Goal: Information Seeking & Learning: Learn about a topic

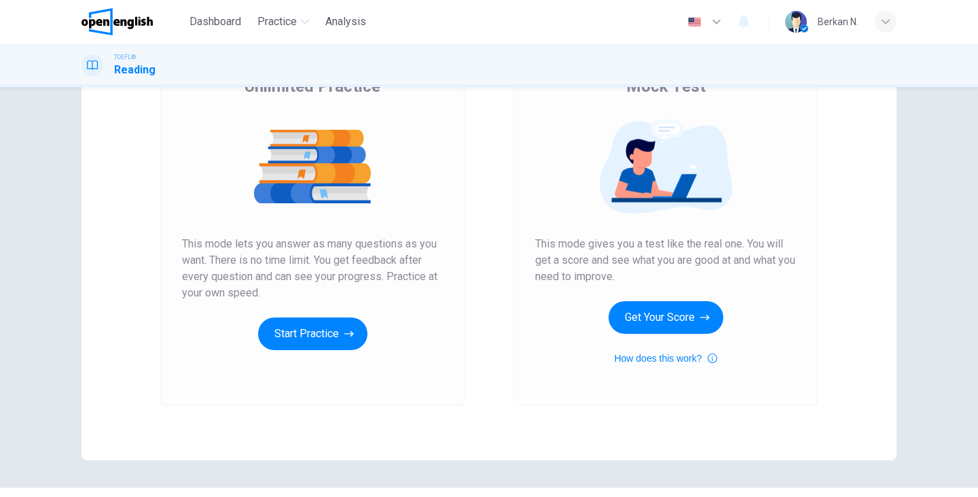
scroll to position [135, 0]
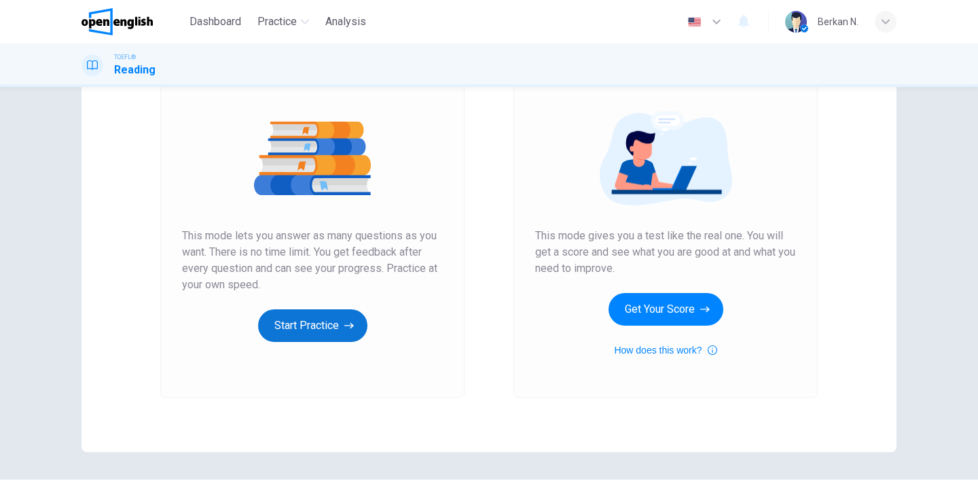
click at [329, 332] on button "Start Practice" at bounding box center [312, 325] width 109 height 33
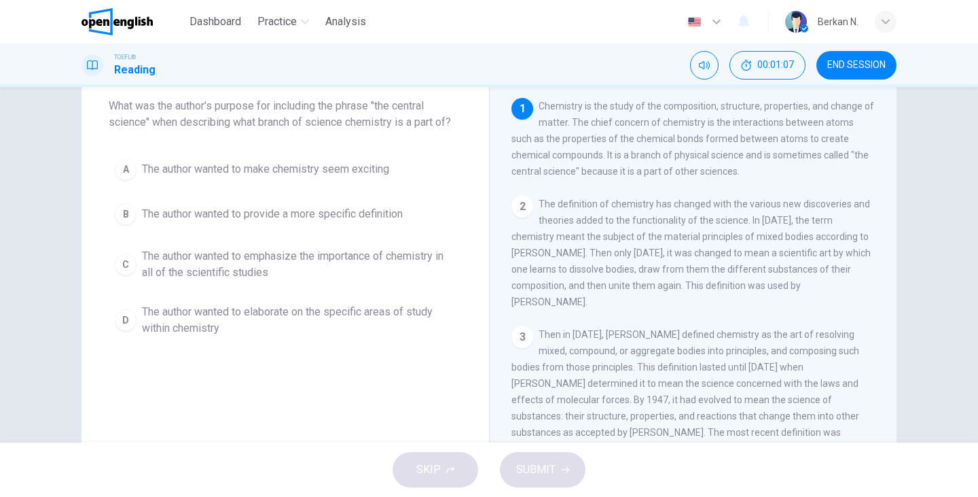
scroll to position [86, 0]
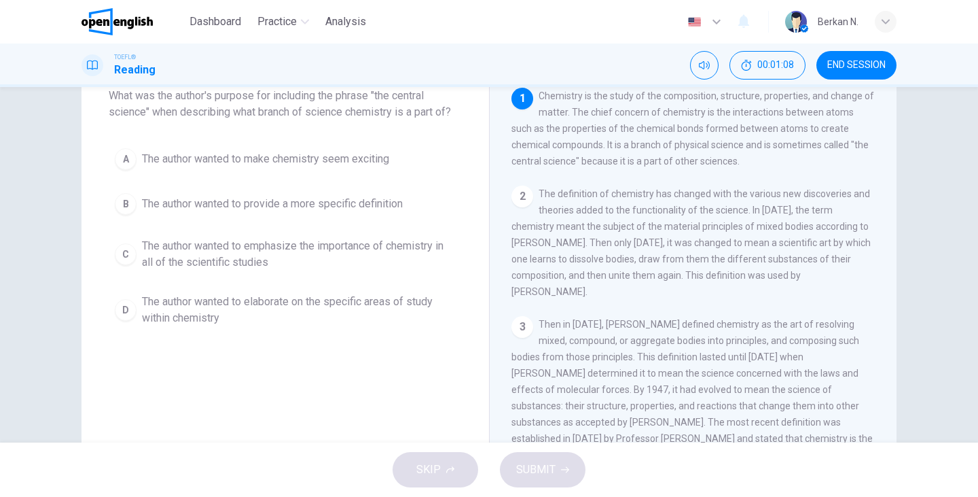
click at [132, 242] on button "C The author wanted to emphasize the importance of chemistry in all of the scie…" at bounding box center [285, 254] width 353 height 45
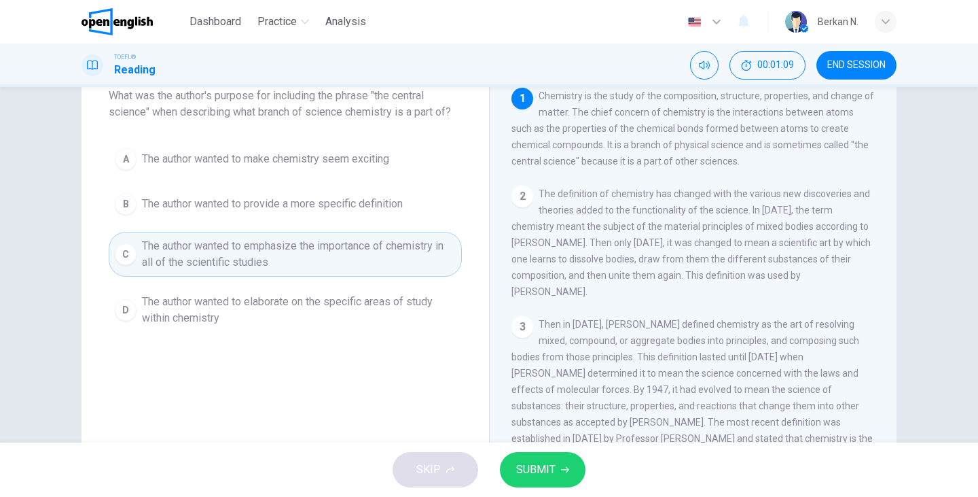
click at [533, 463] on span "SUBMIT" at bounding box center [535, 469] width 39 height 19
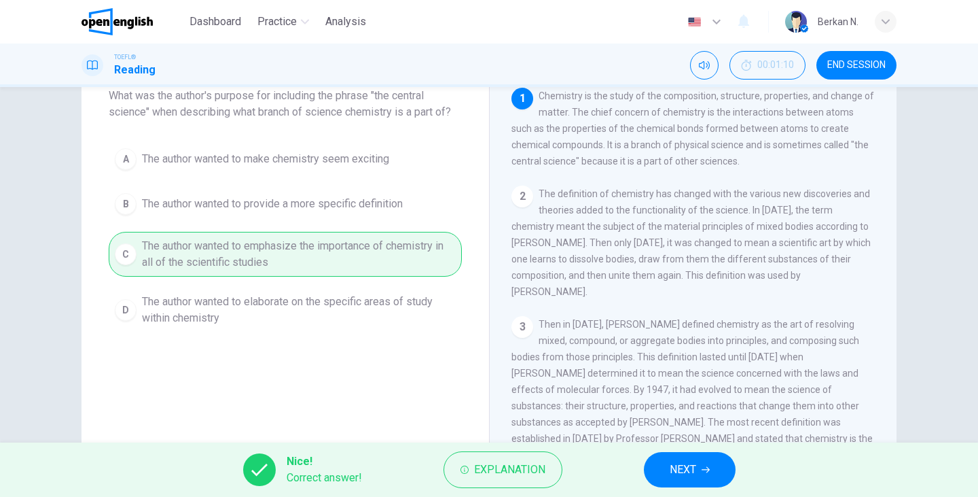
click at [676, 472] on span "NEXT" at bounding box center [683, 469] width 26 height 19
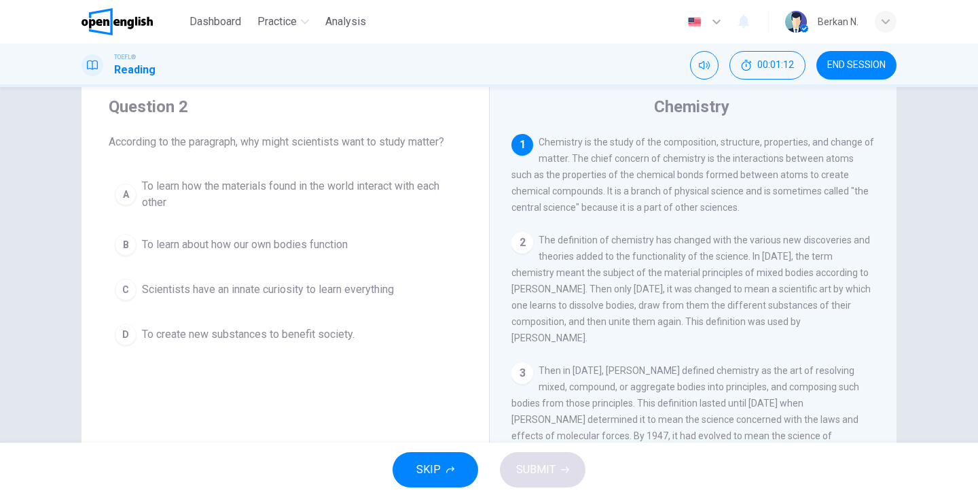
scroll to position [37, 0]
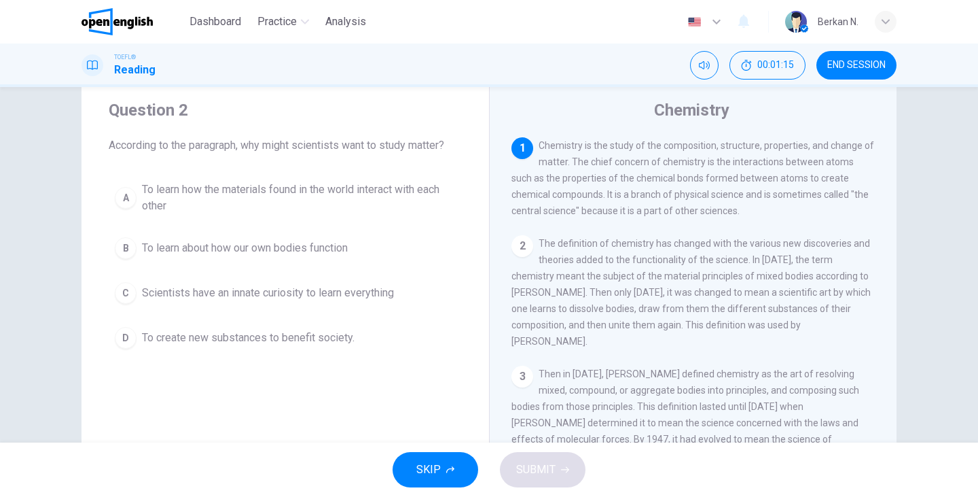
click at [522, 247] on div "2" at bounding box center [523, 246] width 22 height 22
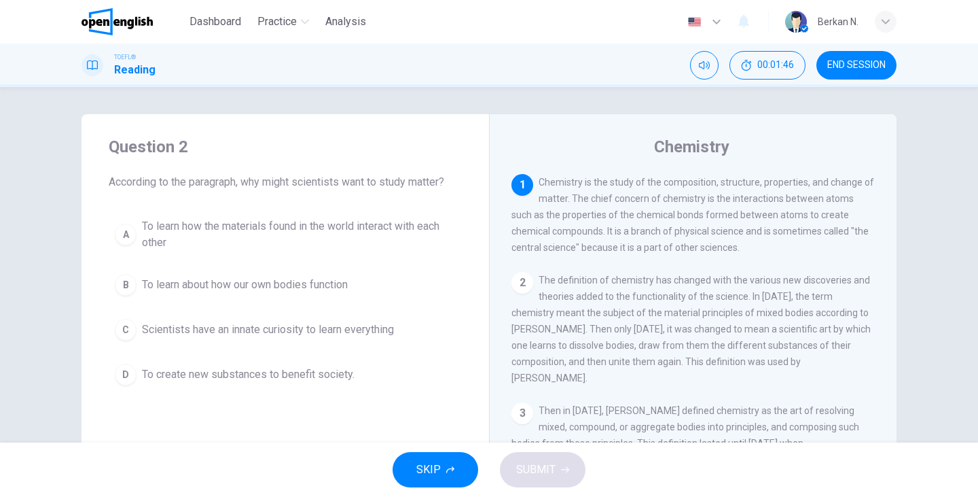
scroll to position [0, 0]
click at [520, 279] on div "2" at bounding box center [523, 283] width 22 height 22
click at [519, 173] on div "Chemistry 1 Chemistry is the study of the composition, structure, properties, a…" at bounding box center [693, 350] width 408 height 472
click at [529, 279] on div "2" at bounding box center [523, 283] width 22 height 22
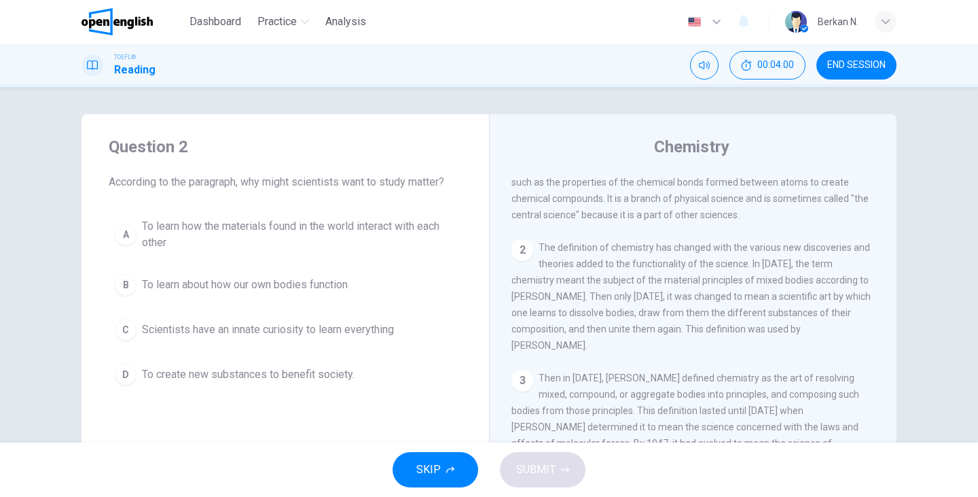
scroll to position [42, 0]
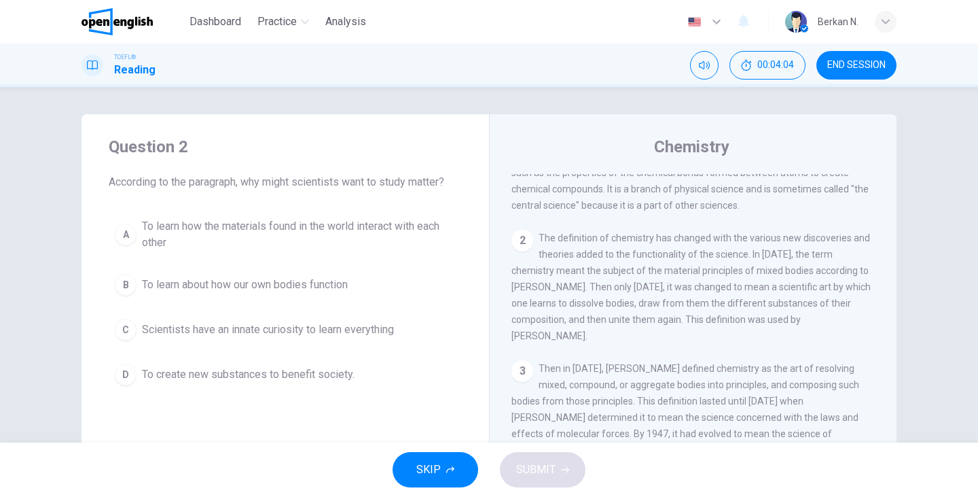
click at [139, 233] on button "A To learn how the materials found in the world interact with each other" at bounding box center [285, 234] width 353 height 45
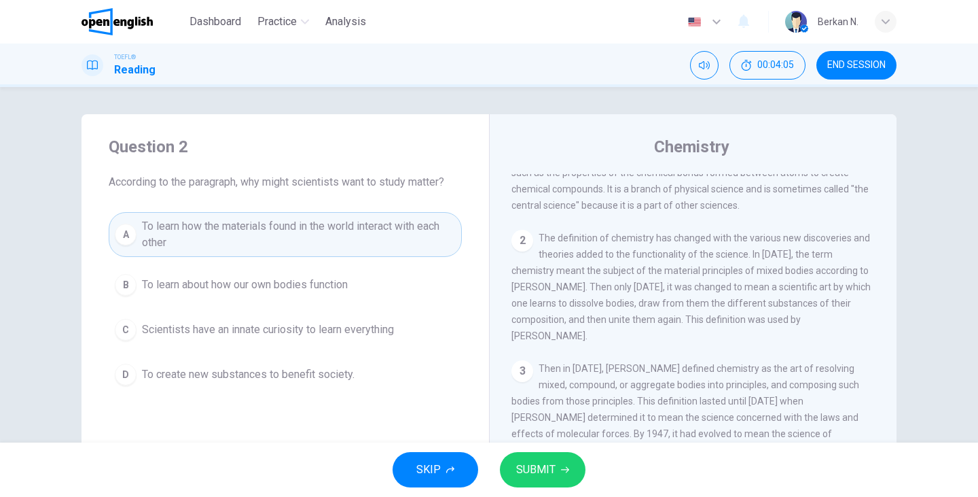
click at [535, 469] on span "SUBMIT" at bounding box center [535, 469] width 39 height 19
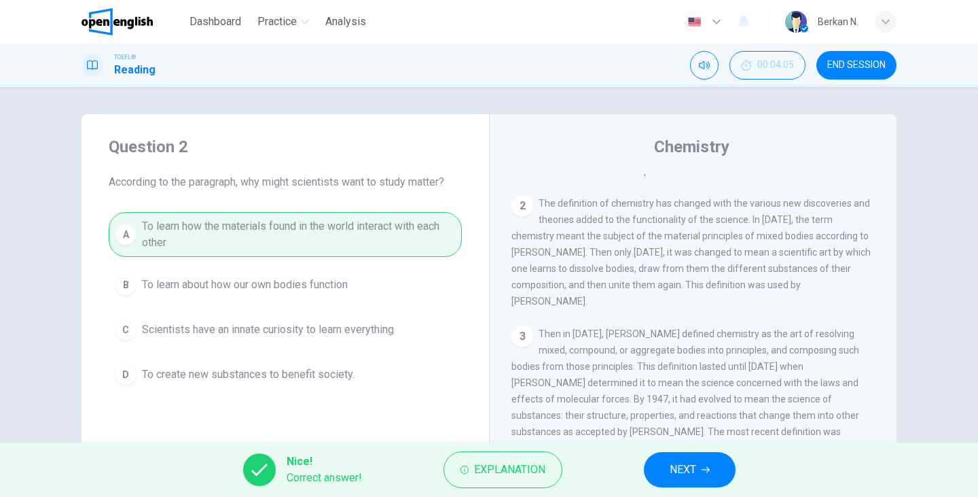
scroll to position [127, 0]
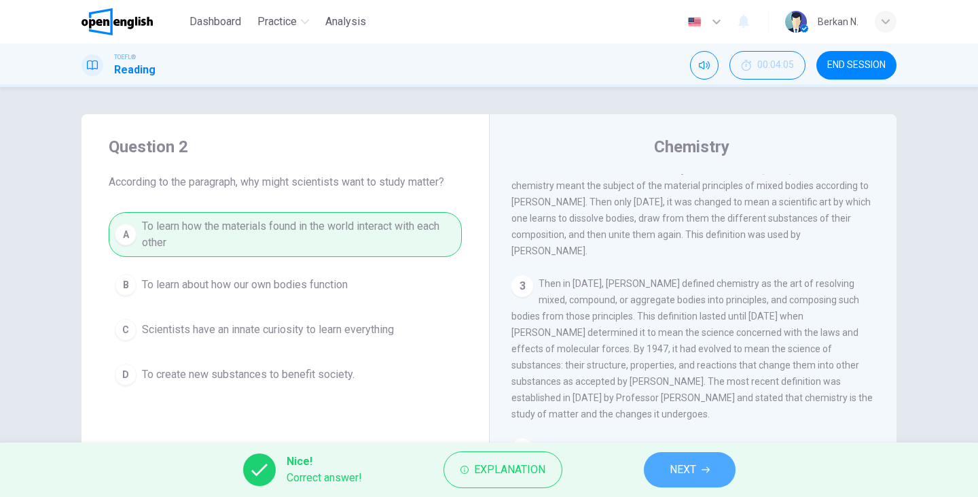
click at [683, 471] on span "NEXT" at bounding box center [683, 469] width 26 height 19
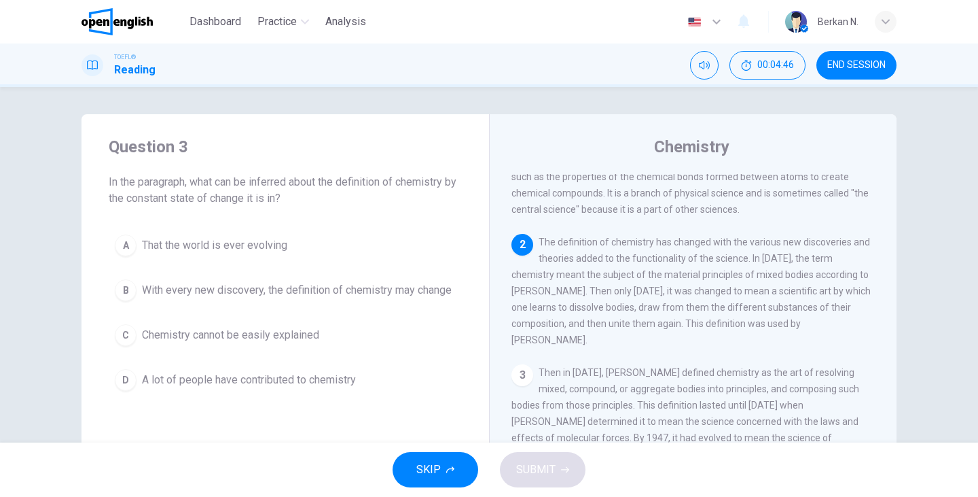
scroll to position [39, 0]
click at [229, 279] on button "B With every new discovery, the definition of chemistry may change" at bounding box center [285, 290] width 353 height 34
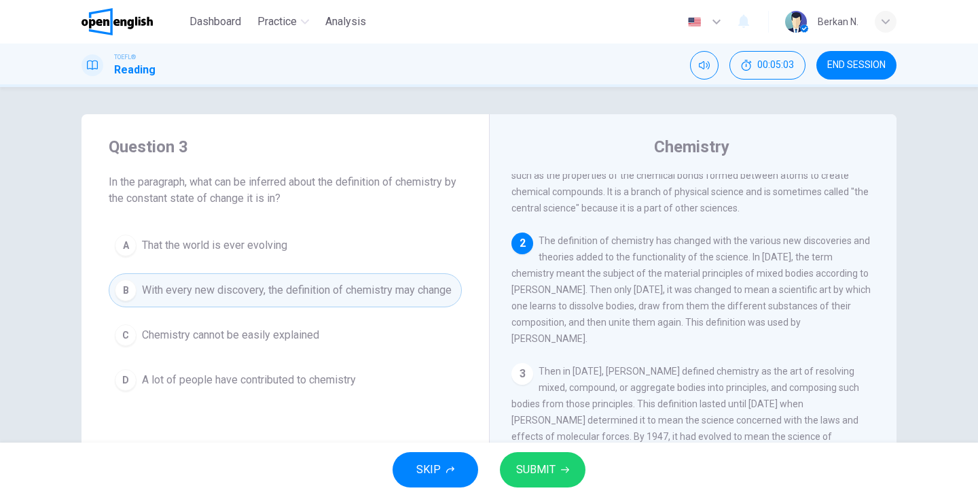
click at [559, 467] on button "SUBMIT" at bounding box center [543, 469] width 86 height 35
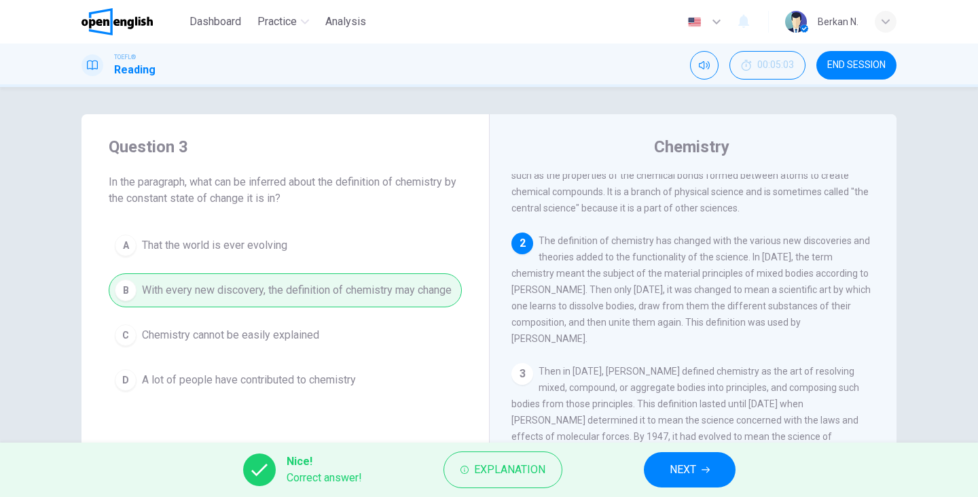
click at [726, 467] on button "NEXT" at bounding box center [690, 469] width 92 height 35
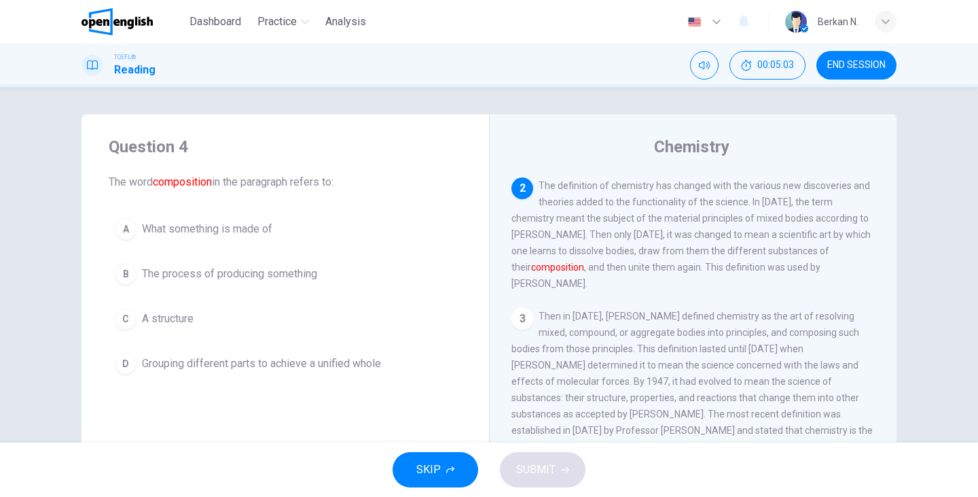
scroll to position [98, 0]
click at [160, 219] on button "A What something is made of" at bounding box center [285, 229] width 353 height 34
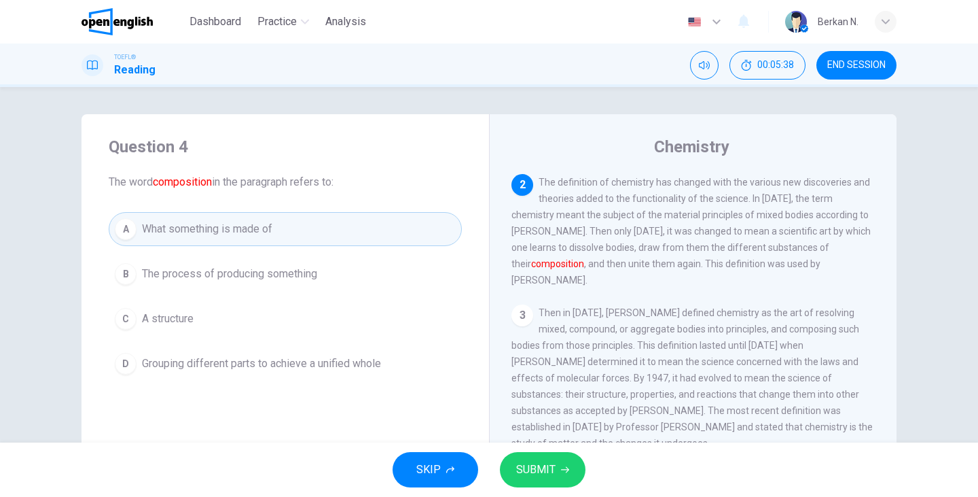
click at [509, 476] on button "SUBMIT" at bounding box center [543, 469] width 86 height 35
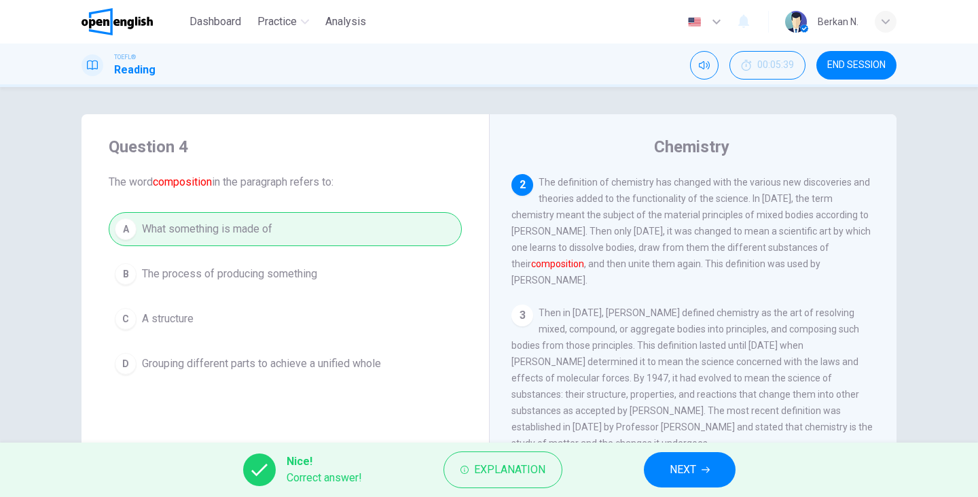
click at [704, 471] on icon "button" at bounding box center [706, 469] width 8 height 8
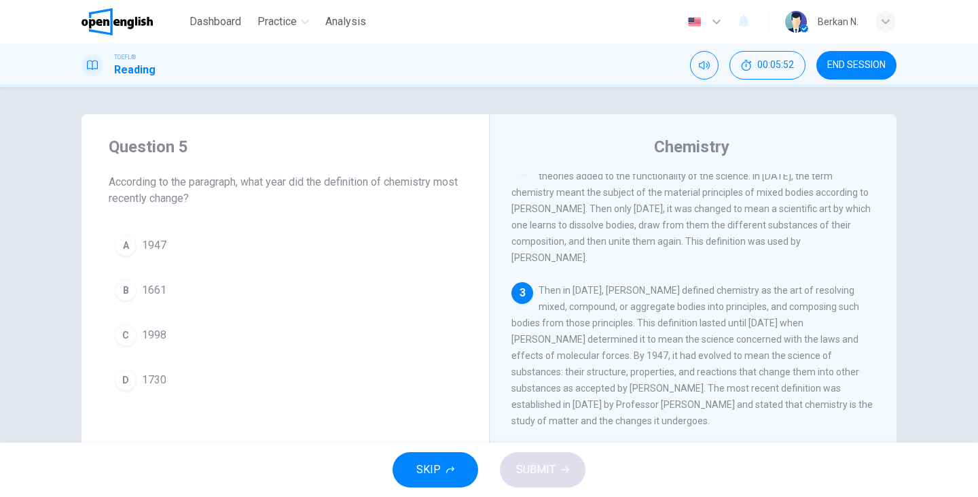
scroll to position [0, 0]
click at [123, 341] on div "C" at bounding box center [126, 335] width 22 height 22
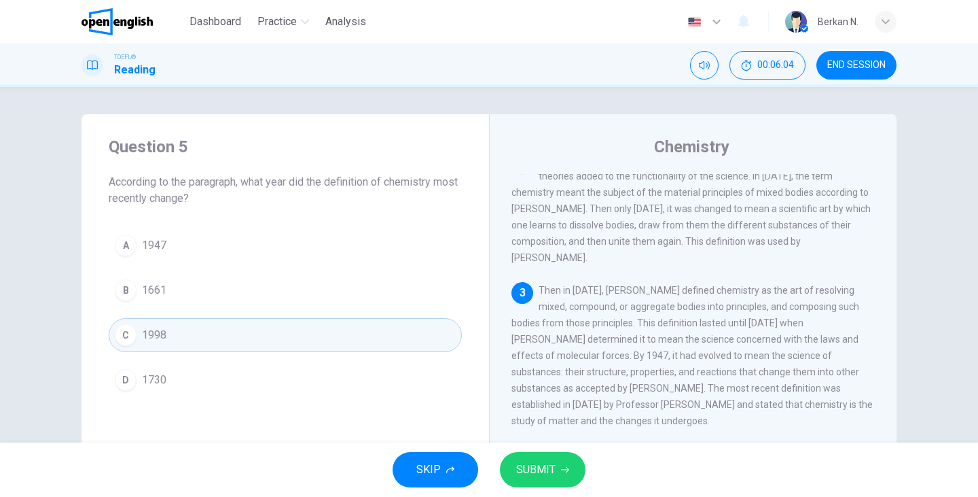
click at [558, 475] on button "SUBMIT" at bounding box center [543, 469] width 86 height 35
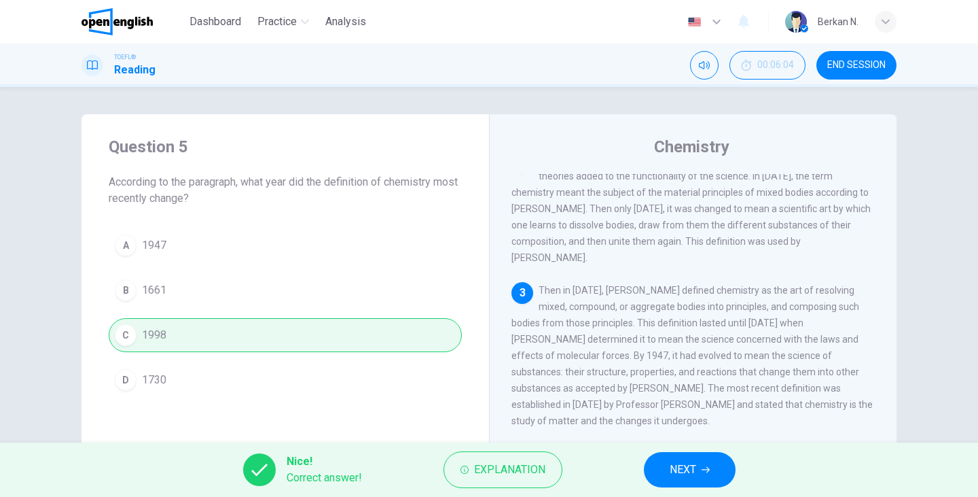
click at [668, 471] on button "NEXT" at bounding box center [690, 469] width 92 height 35
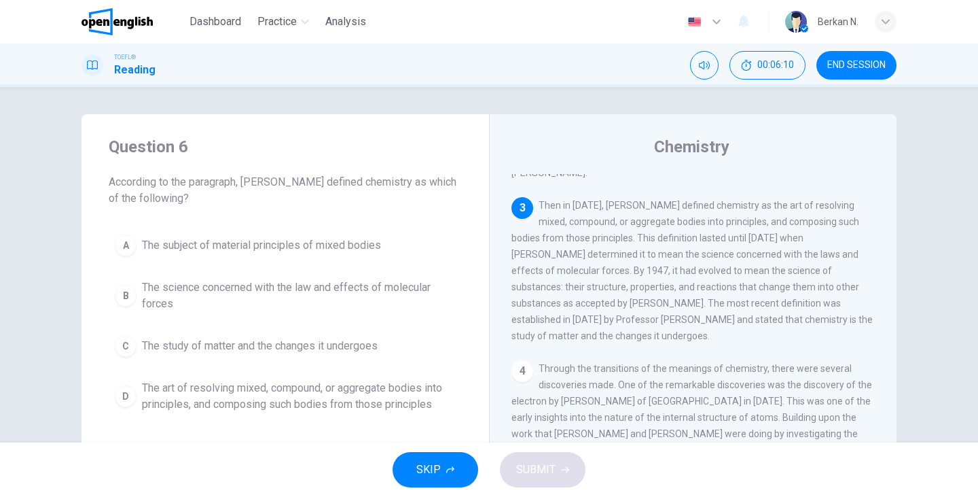
scroll to position [204, 0]
click at [141, 398] on button "D The art of resolving mixed, compound, or aggregate bodies into principles, an…" at bounding box center [285, 396] width 353 height 45
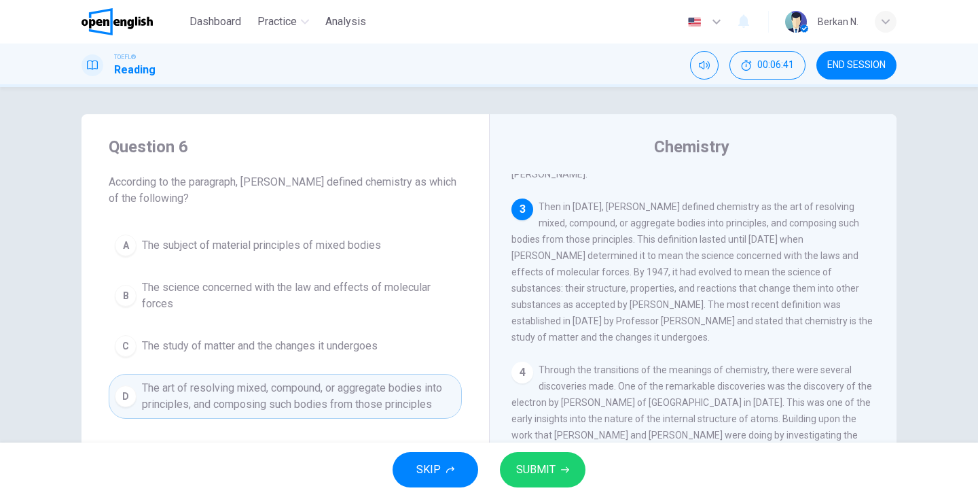
click at [548, 474] on span "SUBMIT" at bounding box center [535, 469] width 39 height 19
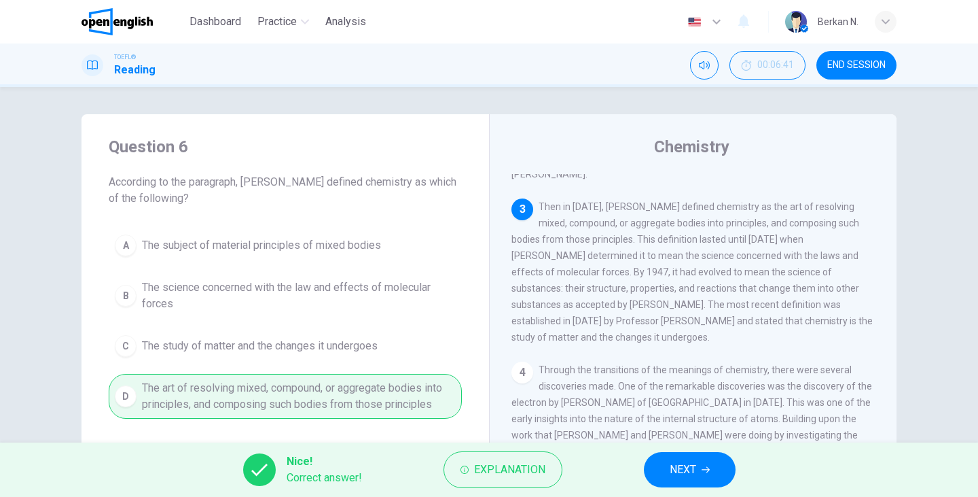
click at [688, 471] on span "NEXT" at bounding box center [683, 469] width 26 height 19
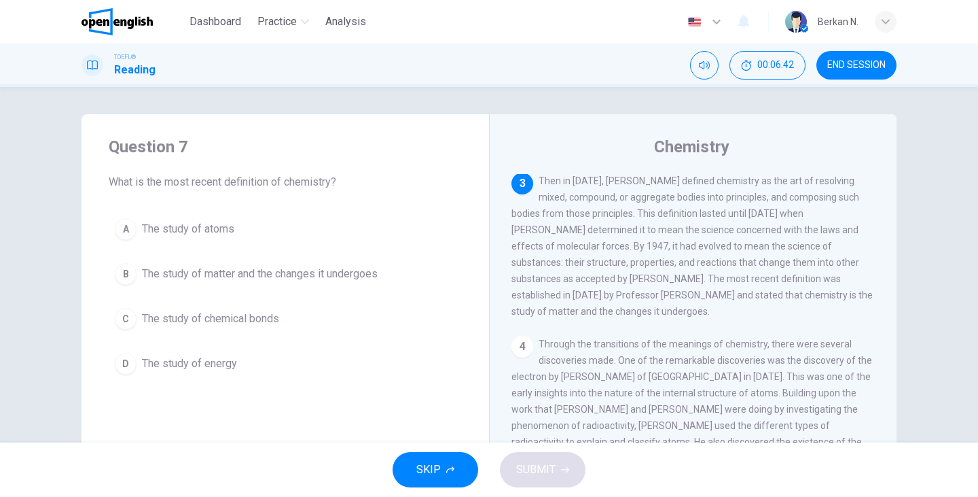
scroll to position [229, 0]
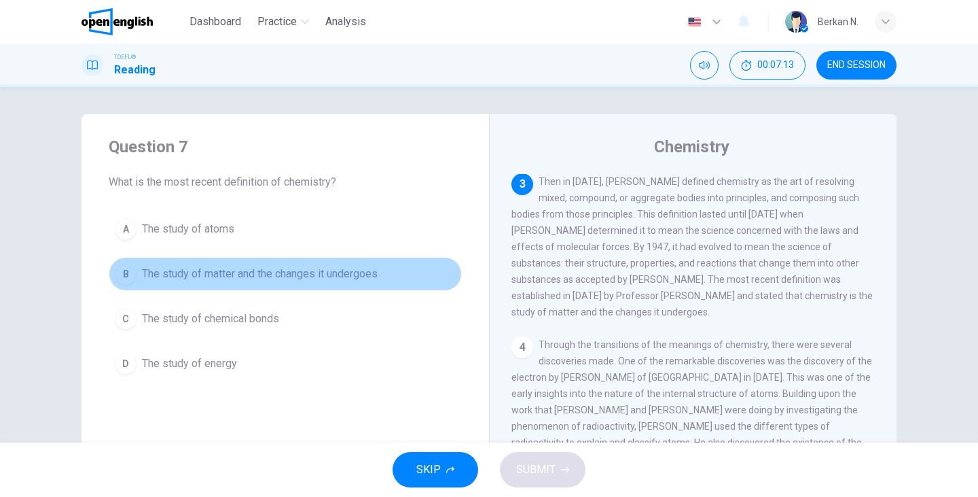
click at [142, 267] on span "The study of matter and the changes it undergoes" at bounding box center [260, 274] width 236 height 16
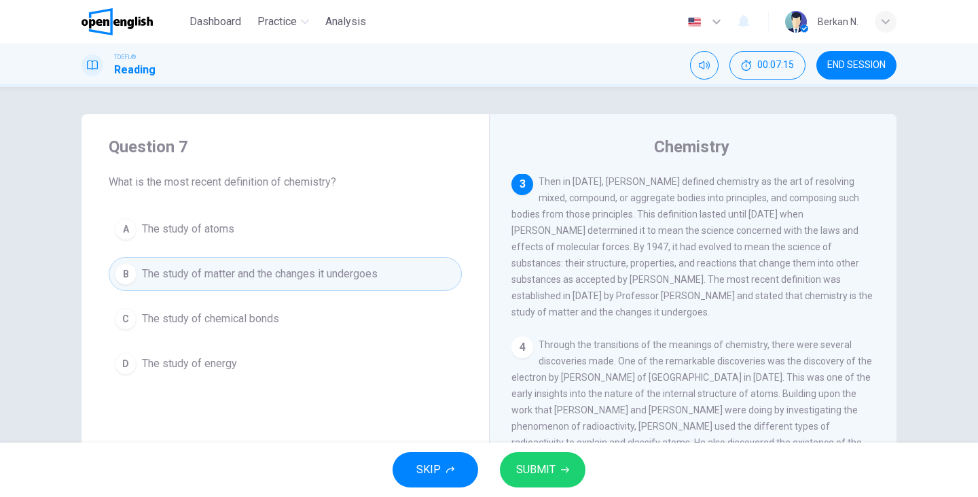
click at [561, 471] on icon "button" at bounding box center [565, 469] width 8 height 8
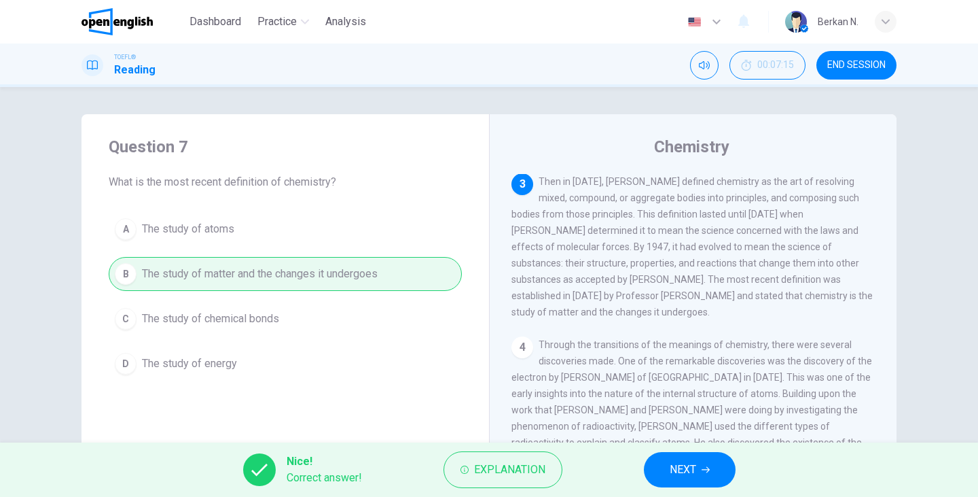
click at [707, 463] on button "NEXT" at bounding box center [690, 469] width 92 height 35
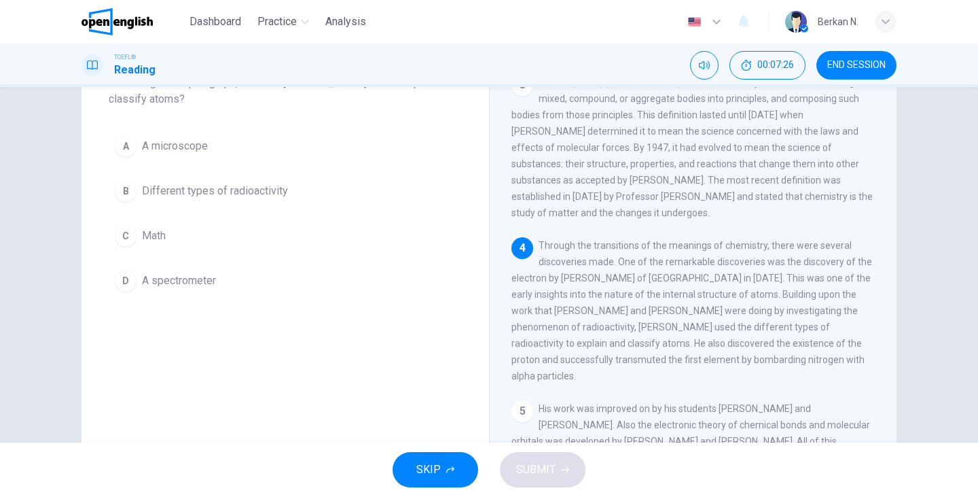
scroll to position [117, 0]
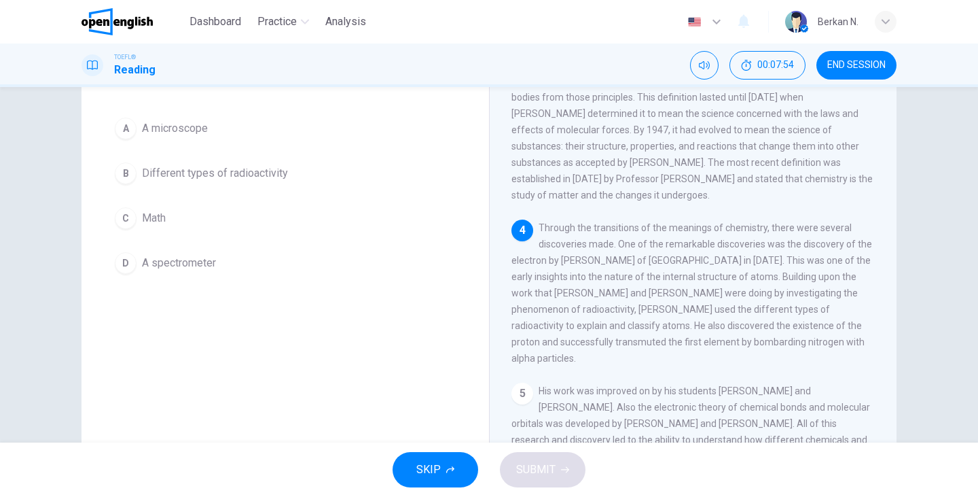
click at [126, 176] on div "B" at bounding box center [126, 173] width 22 height 22
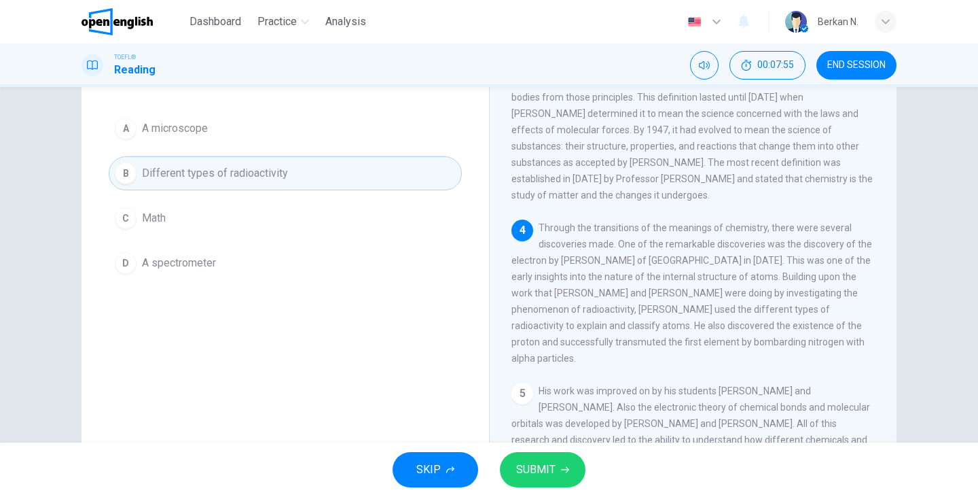
click at [544, 468] on span "SUBMIT" at bounding box center [535, 469] width 39 height 19
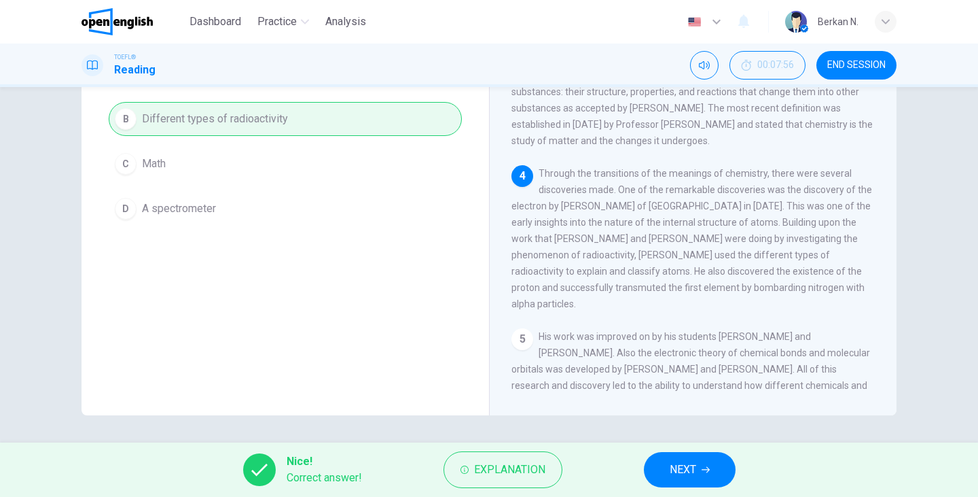
scroll to position [171, 0]
click at [687, 458] on button "NEXT" at bounding box center [690, 469] width 92 height 35
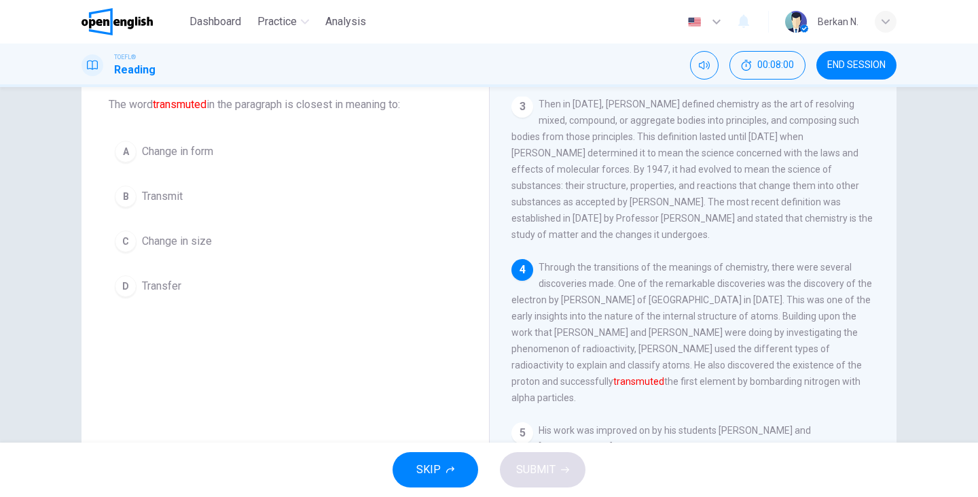
scroll to position [81, 0]
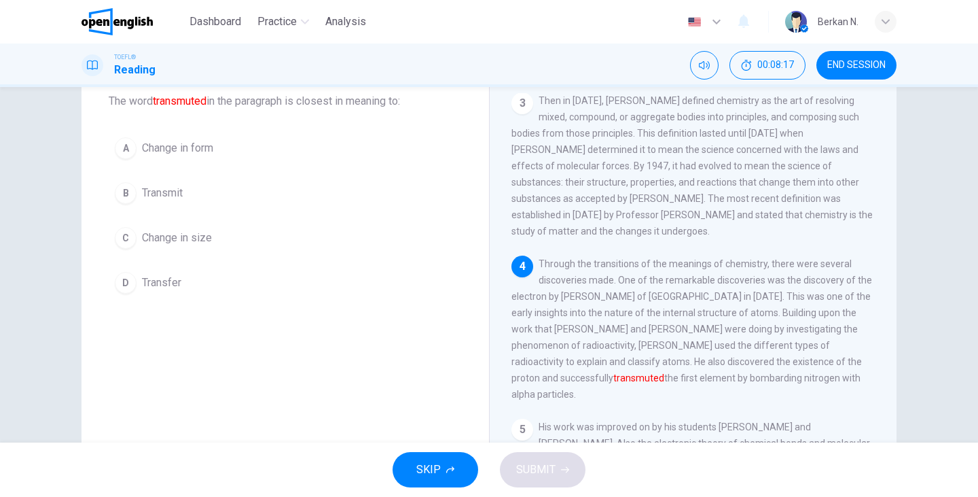
click at [177, 240] on span "Change in size" at bounding box center [177, 238] width 70 height 16
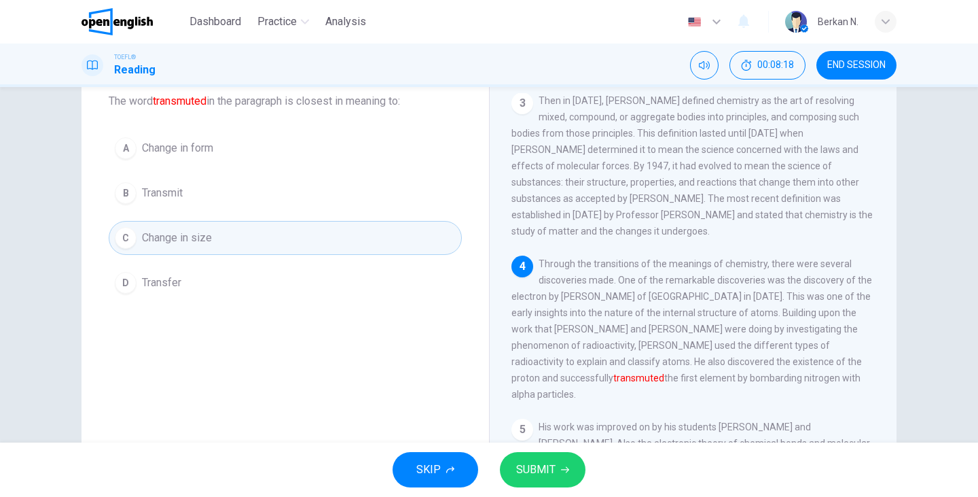
click at [545, 454] on button "SUBMIT" at bounding box center [543, 469] width 86 height 35
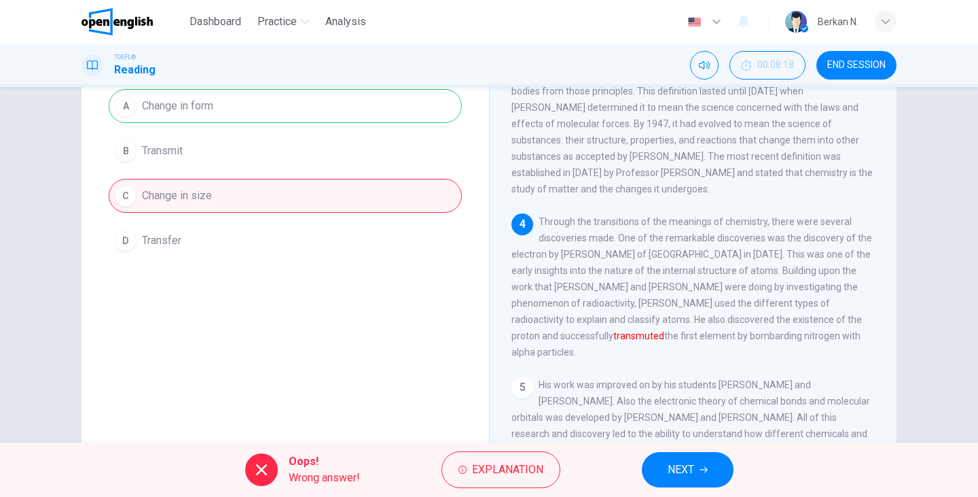
scroll to position [131, 0]
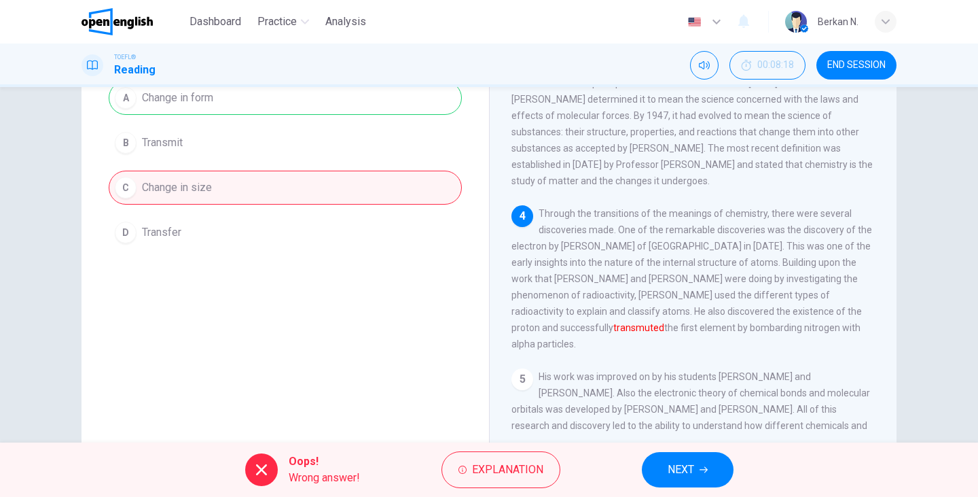
click at [694, 478] on span "NEXT" at bounding box center [681, 469] width 26 height 19
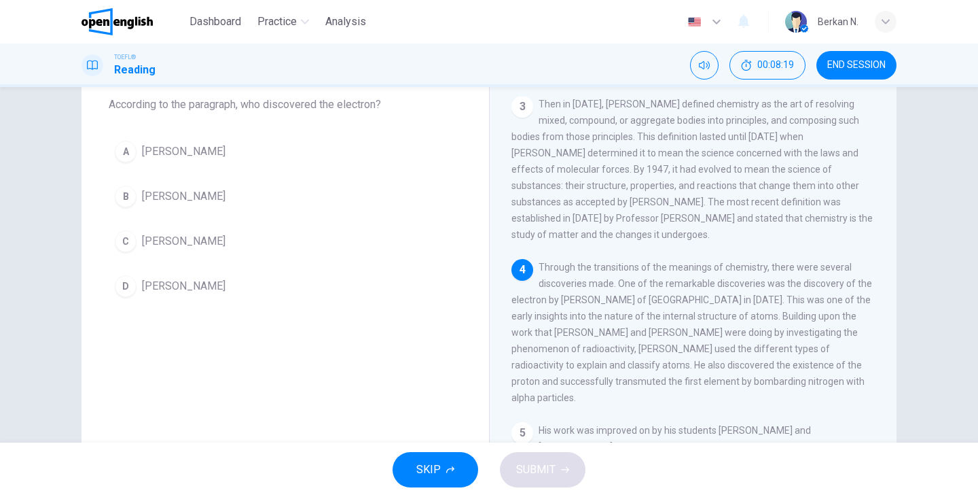
scroll to position [65, 0]
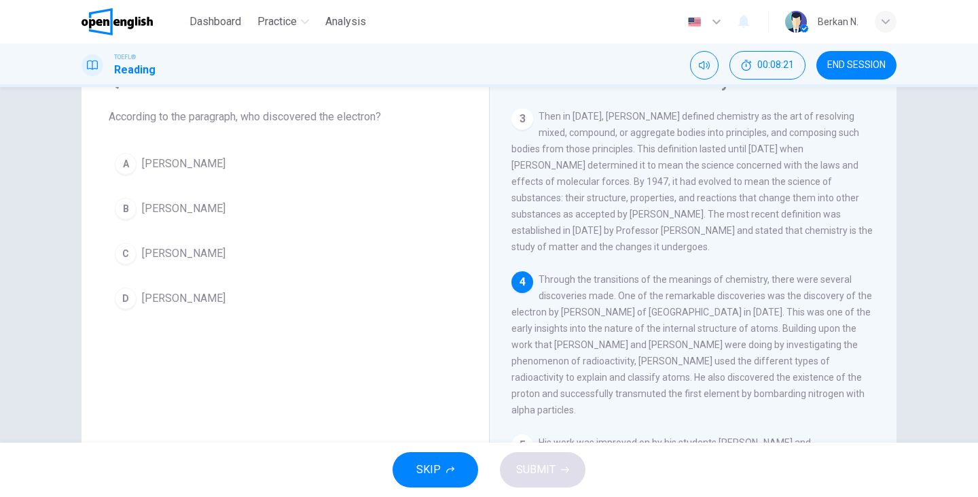
click at [171, 167] on span "JJ Thomson" at bounding box center [184, 164] width 84 height 16
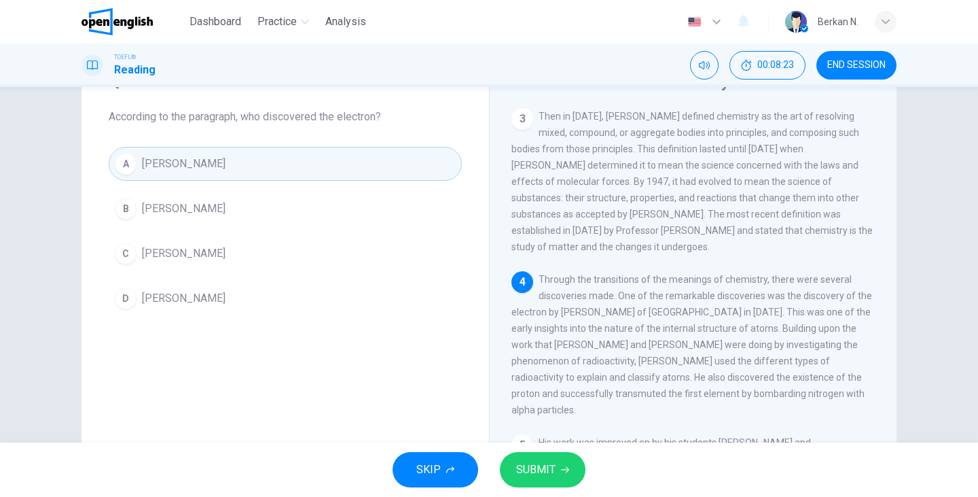
click at [541, 480] on button "SUBMIT" at bounding box center [543, 469] width 86 height 35
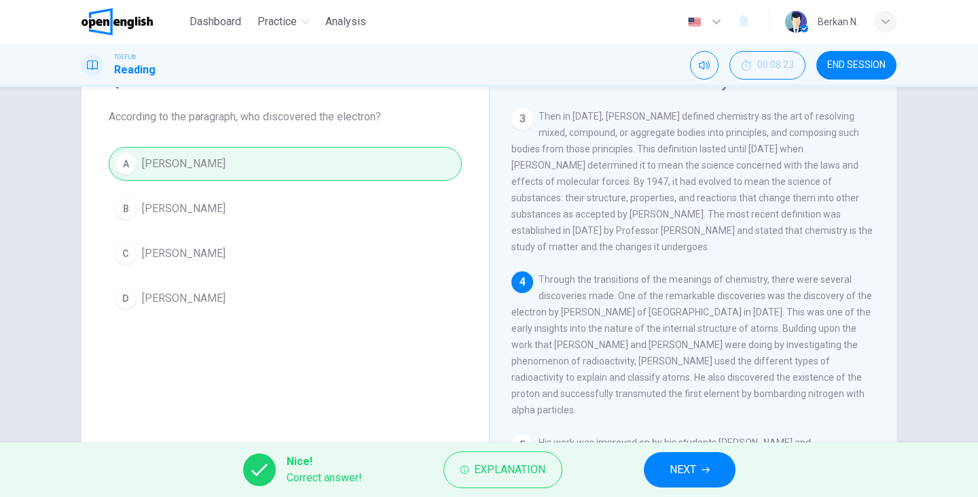
click at [668, 479] on button "NEXT" at bounding box center [690, 469] width 92 height 35
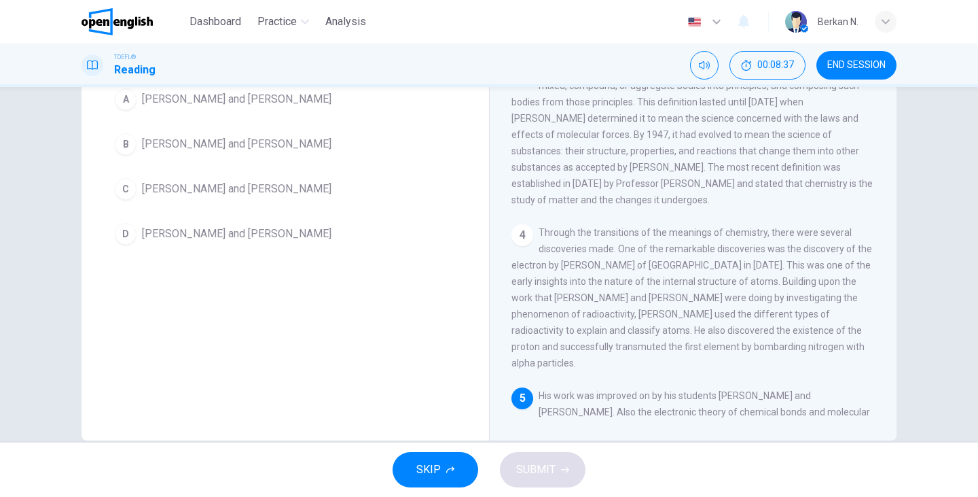
scroll to position [145, 0]
click at [228, 232] on span "Niels Bohr and Henry Moseley" at bounding box center [237, 234] width 190 height 16
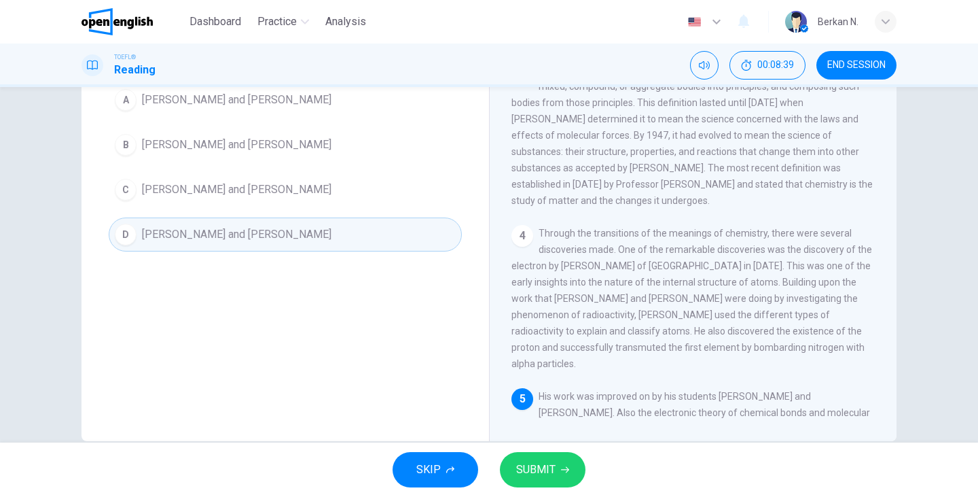
click at [540, 454] on button "SUBMIT" at bounding box center [543, 469] width 86 height 35
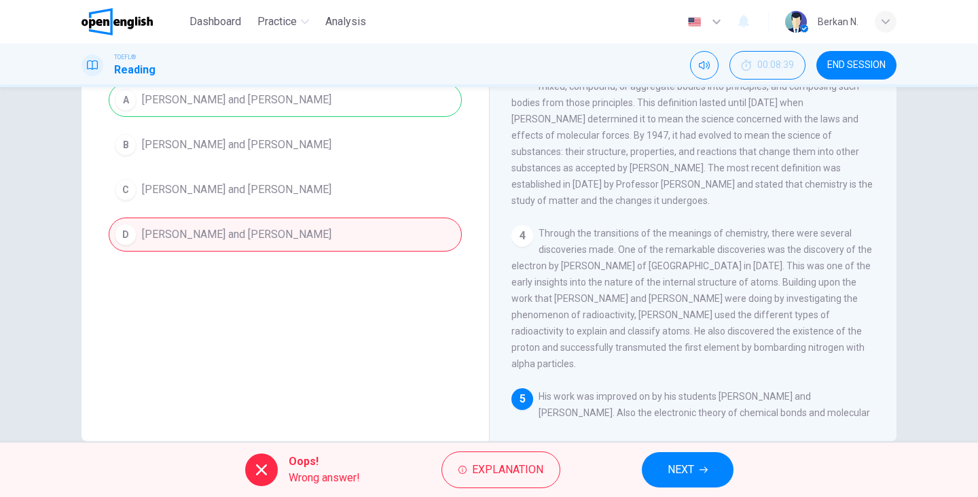
scroll to position [0, 0]
click at [692, 478] on span "NEXT" at bounding box center [681, 469] width 26 height 19
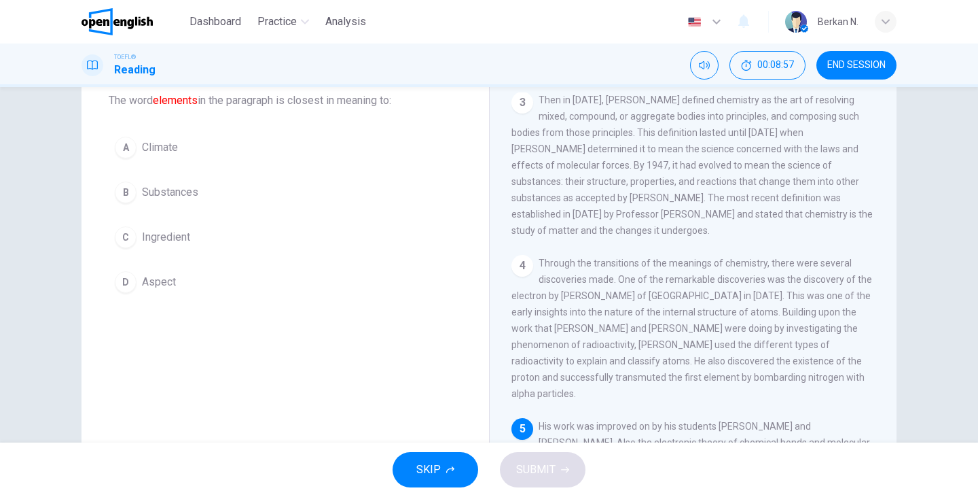
scroll to position [80, 0]
click at [165, 244] on span "Ingredient" at bounding box center [166, 238] width 48 height 16
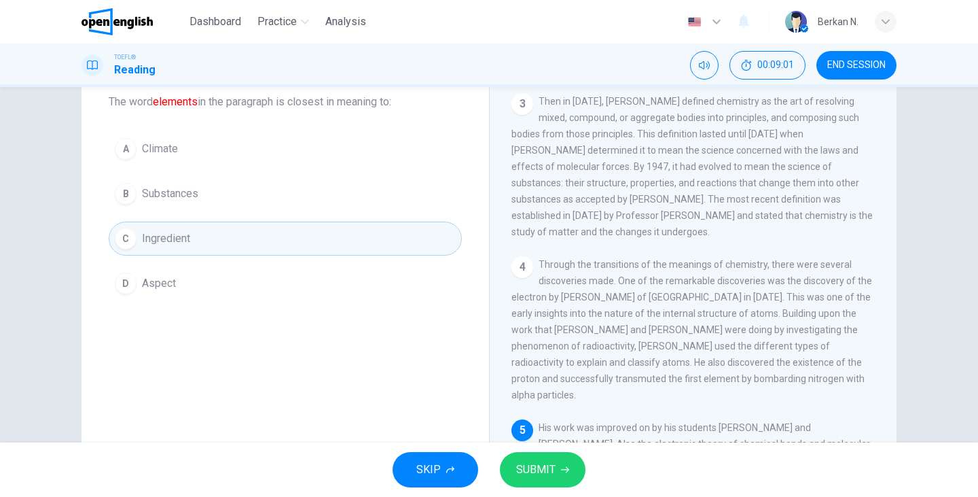
click at [530, 459] on button "SUBMIT" at bounding box center [543, 469] width 86 height 35
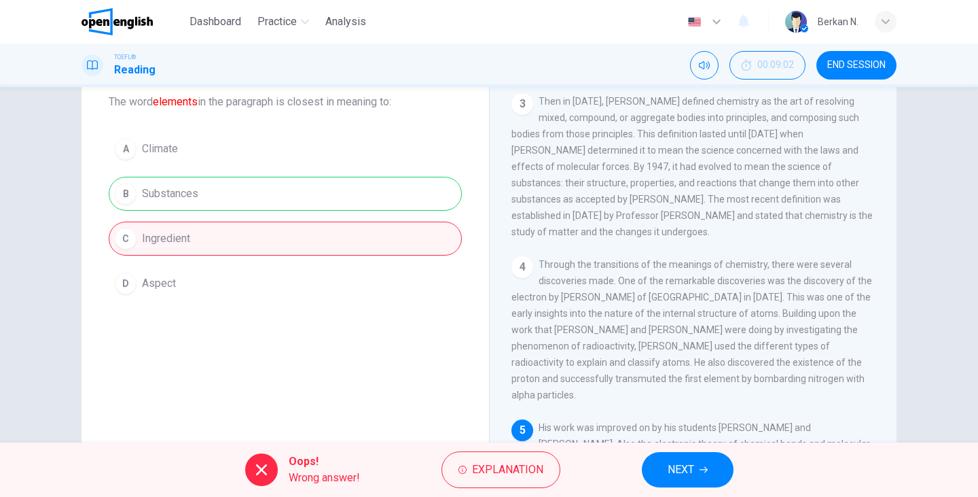
click at [692, 463] on span "NEXT" at bounding box center [681, 469] width 26 height 19
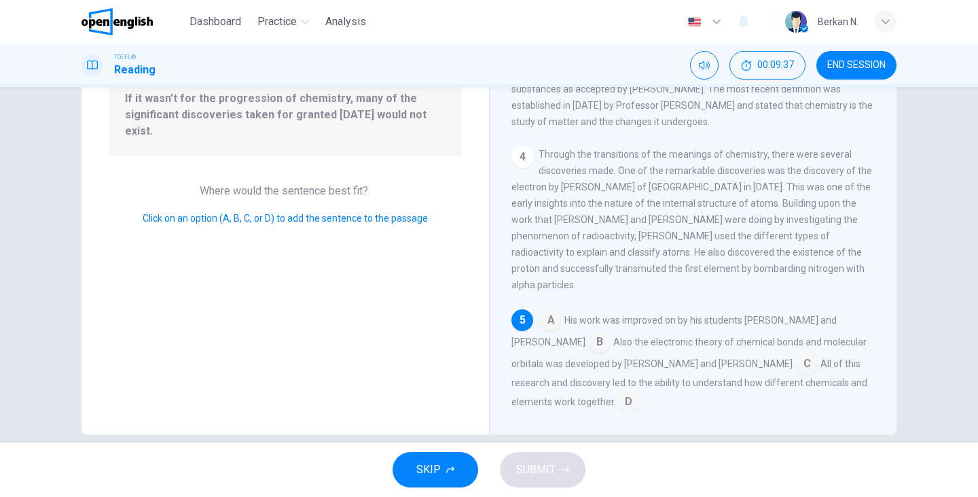
scroll to position [151, 0]
click at [796, 355] on input at bounding box center [807, 366] width 22 height 22
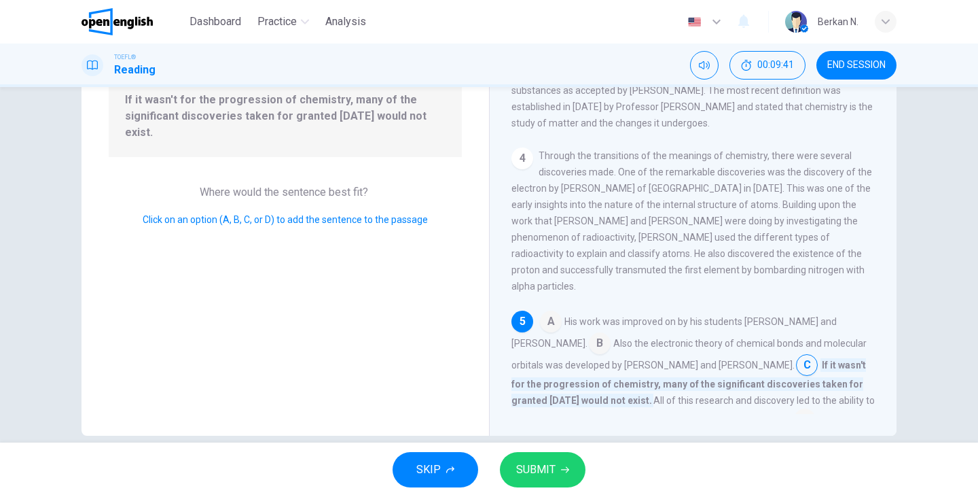
click at [540, 470] on span "SUBMIT" at bounding box center [535, 469] width 39 height 19
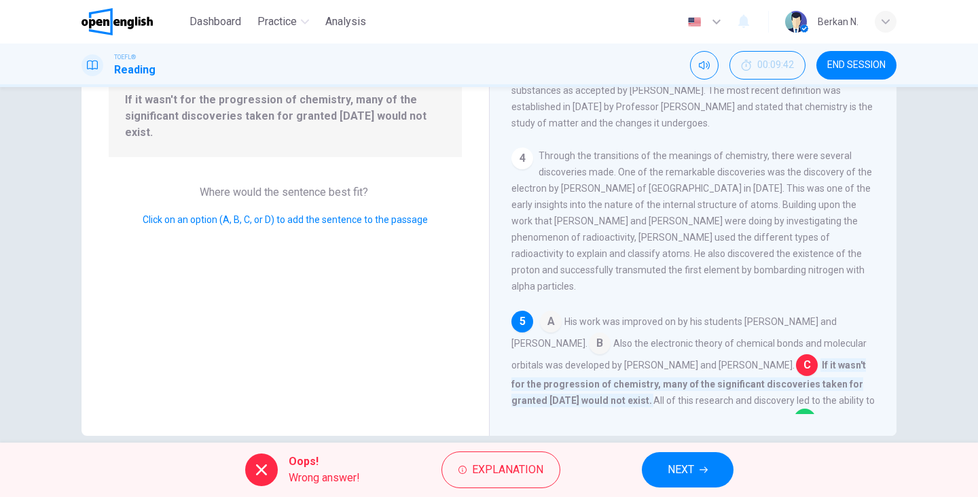
click at [677, 475] on span "NEXT" at bounding box center [681, 469] width 26 height 19
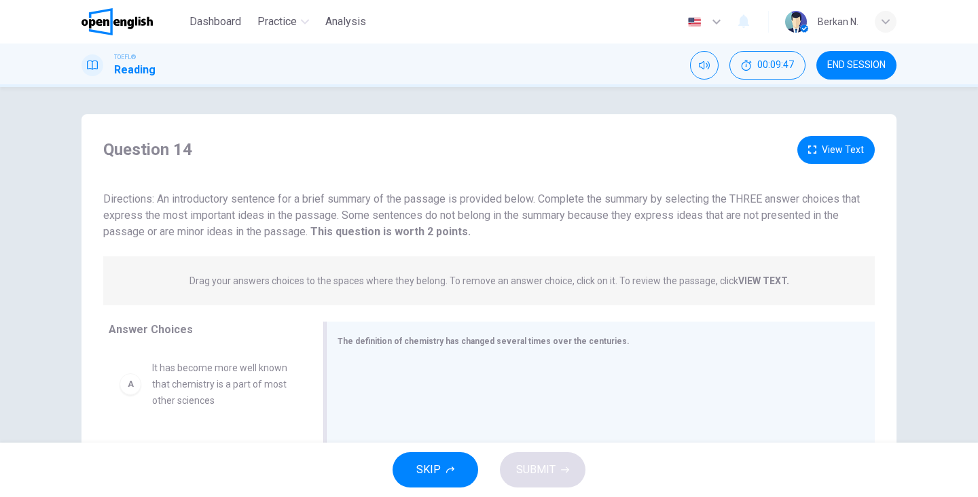
scroll to position [0, 0]
click at [823, 149] on button "View Text" at bounding box center [836, 150] width 77 height 28
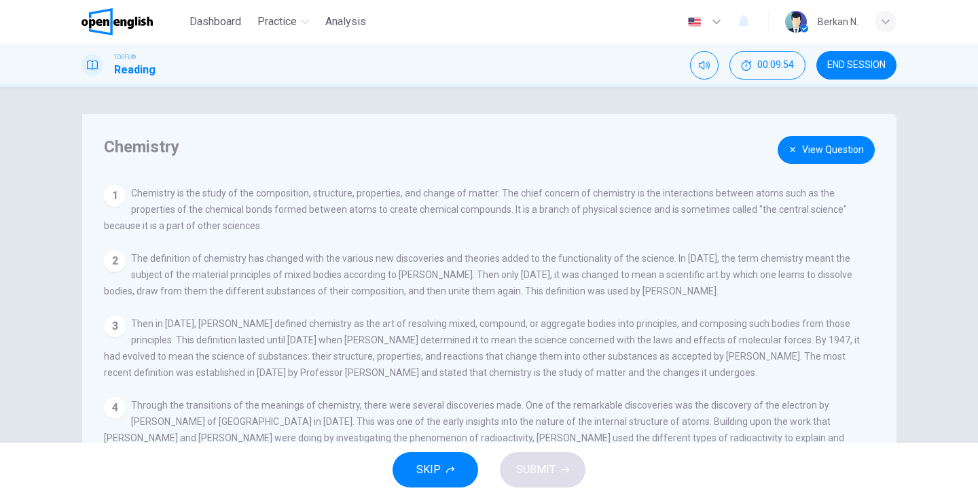
click at [823, 149] on button "View Question" at bounding box center [826, 150] width 97 height 28
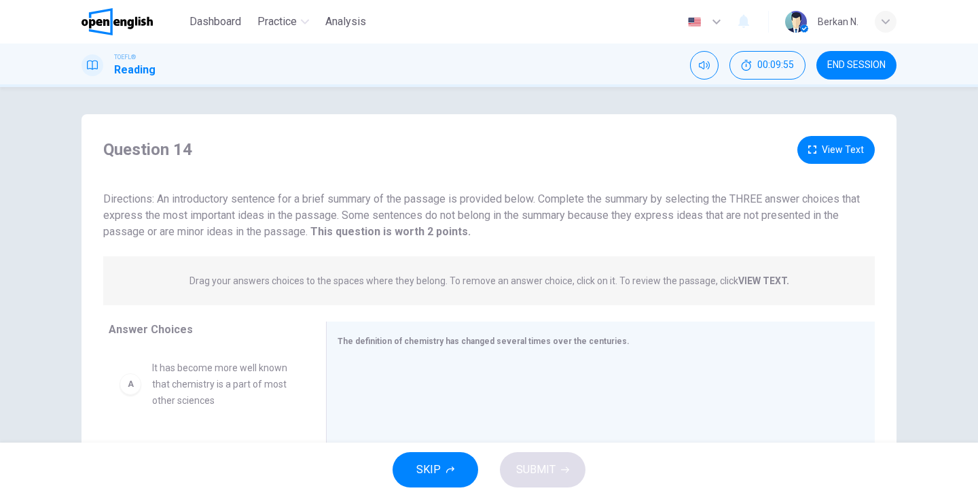
click at [823, 149] on button "View Text" at bounding box center [836, 150] width 77 height 28
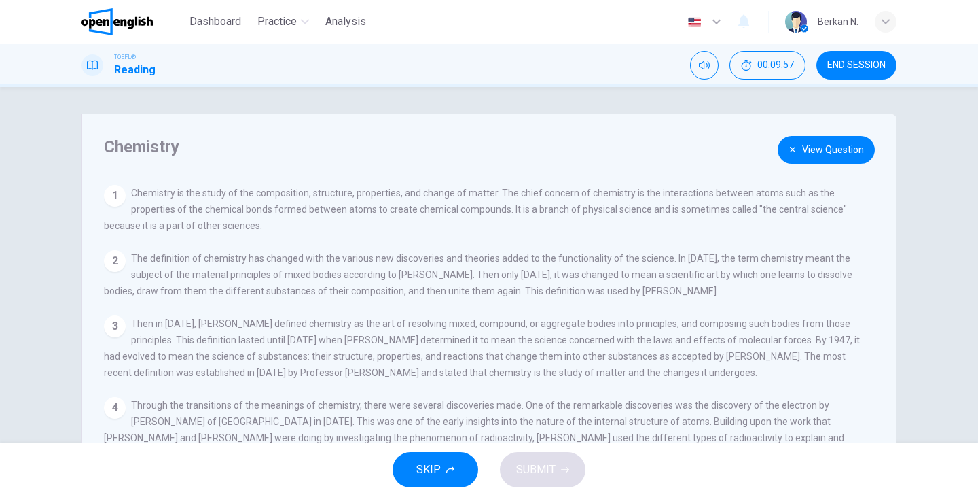
click at [828, 147] on button "View Question" at bounding box center [826, 150] width 97 height 28
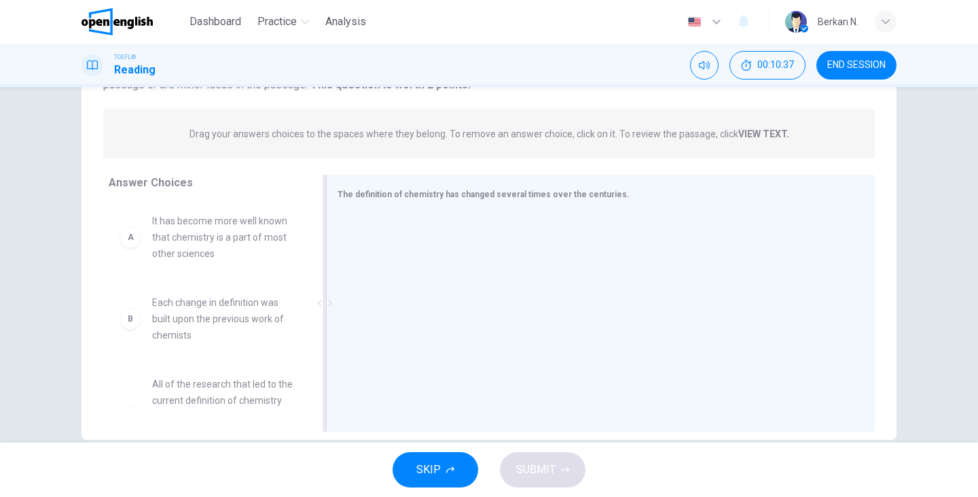
scroll to position [162, 0]
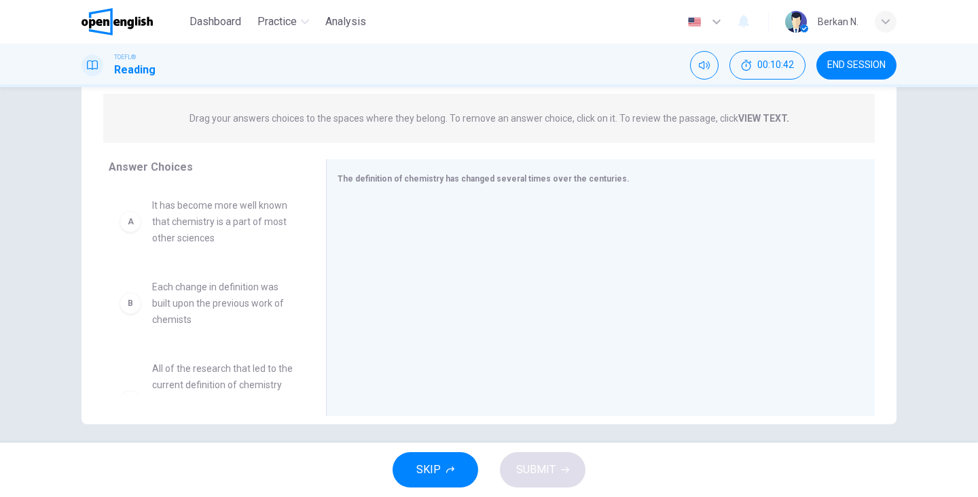
click at [158, 381] on span "All of the research that led to the current definition of chemistry led to the …" at bounding box center [222, 401] width 141 height 82
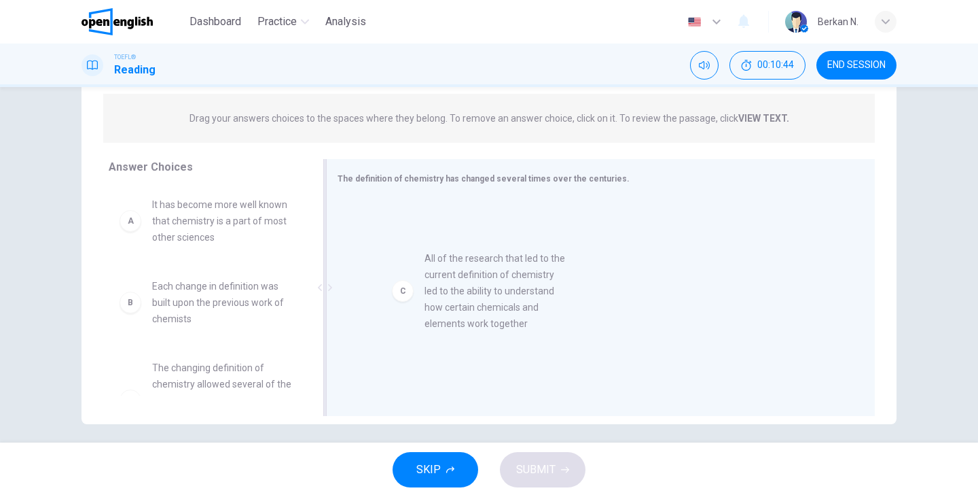
drag, startPoint x: 162, startPoint y: 381, endPoint x: 444, endPoint y: 270, distance: 302.3
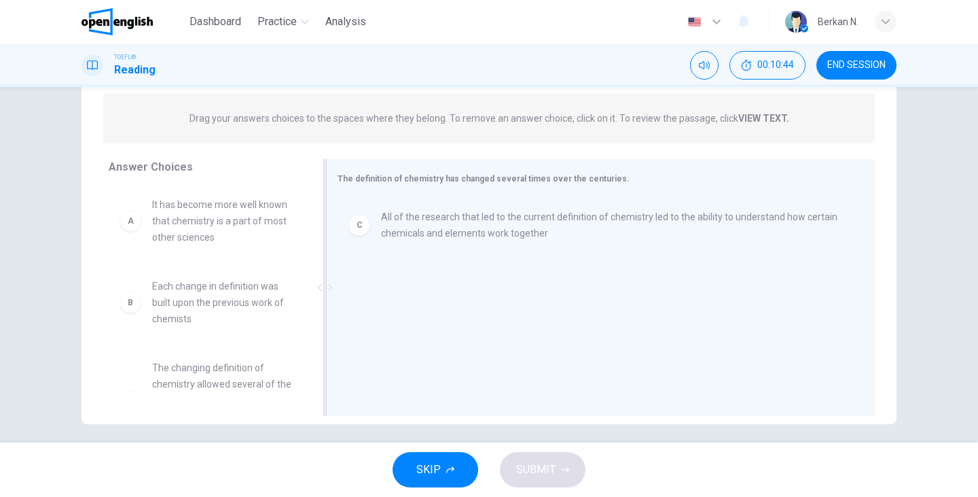
click at [443, 236] on span "All of the research that led to the current definition of chemistry led to the …" at bounding box center [611, 225] width 461 height 33
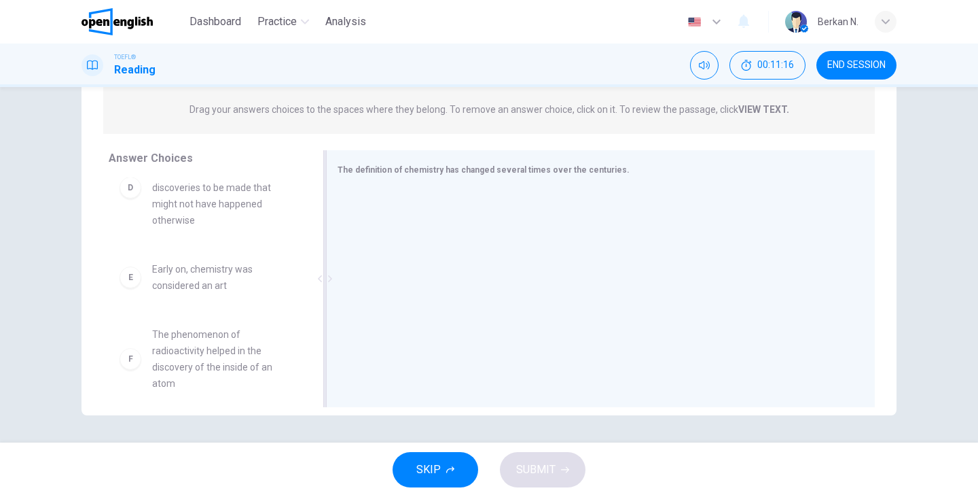
scroll to position [318, 0]
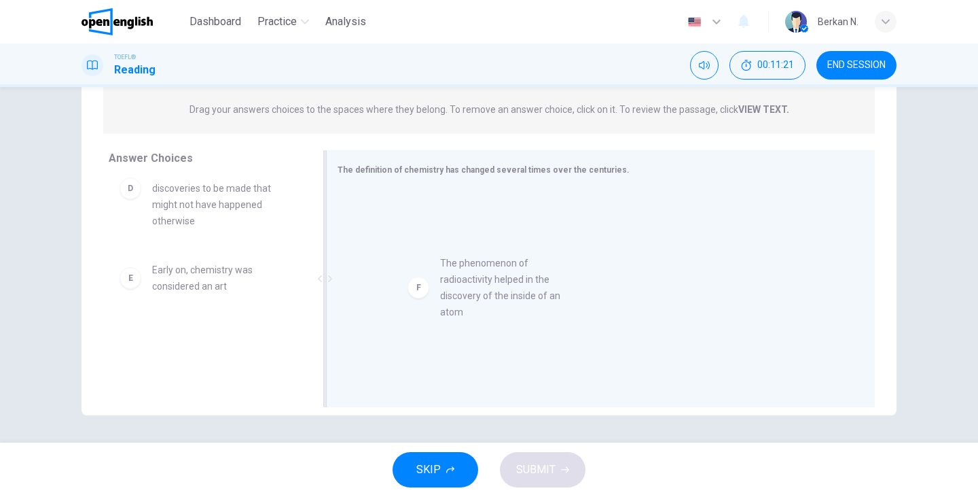
drag, startPoint x: 173, startPoint y: 366, endPoint x: 467, endPoint y: 295, distance: 302.0
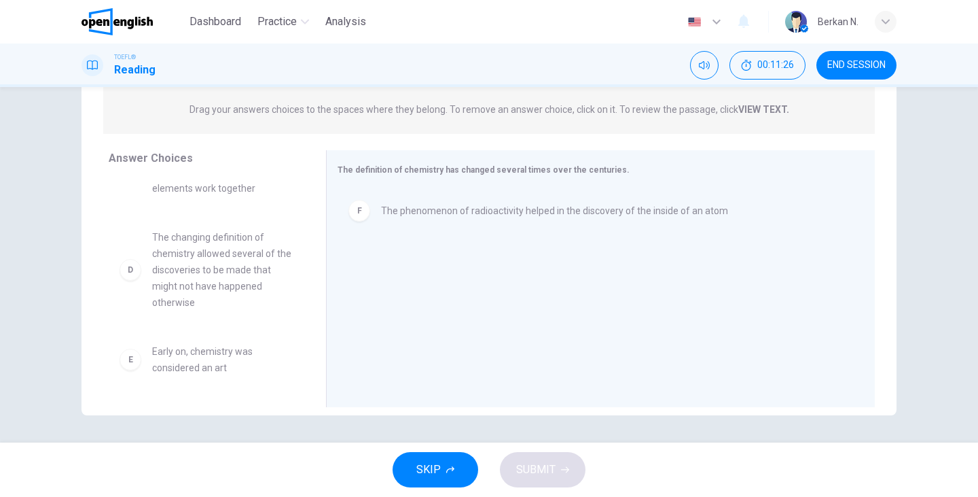
scroll to position [171, 0]
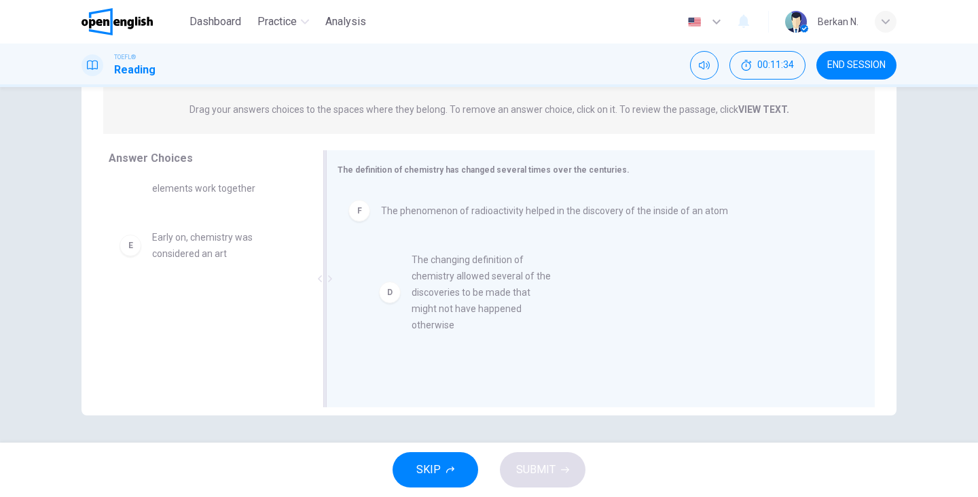
drag, startPoint x: 200, startPoint y: 264, endPoint x: 462, endPoint y: 286, distance: 263.2
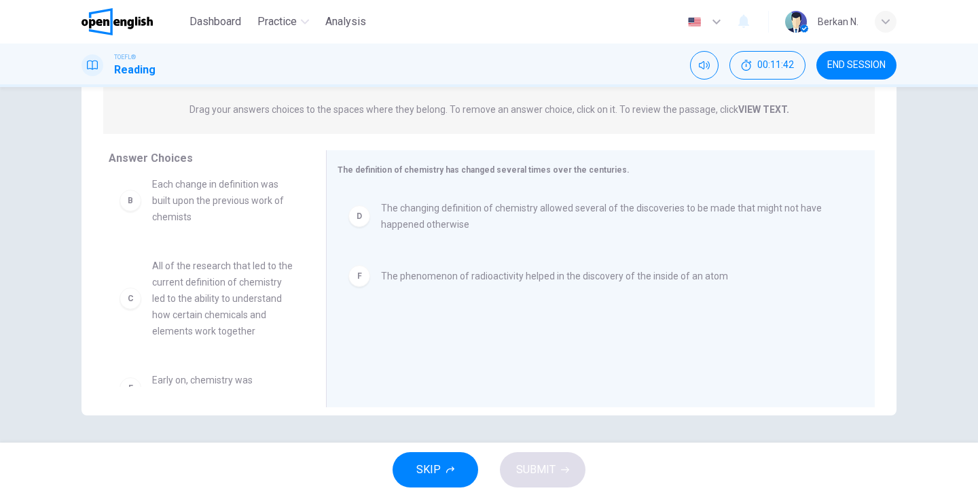
scroll to position [92, 0]
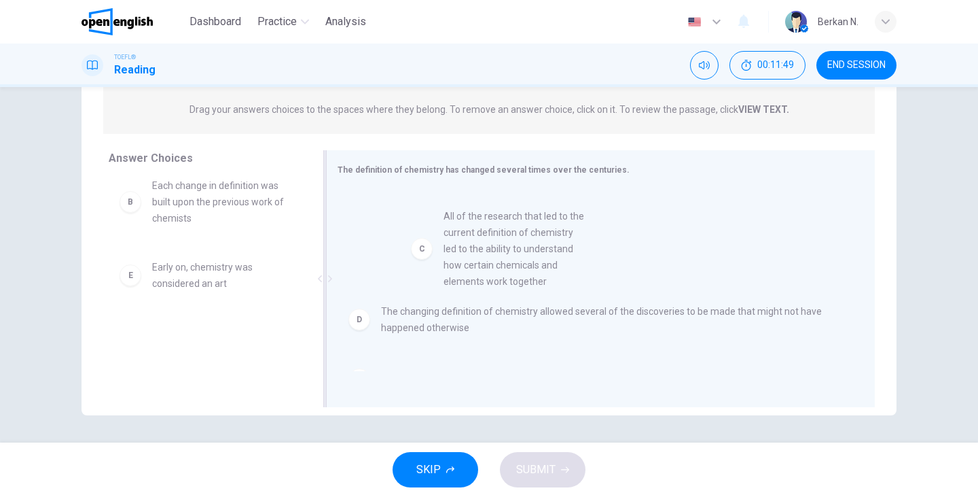
drag, startPoint x: 170, startPoint y: 323, endPoint x: 467, endPoint y: 272, distance: 301.9
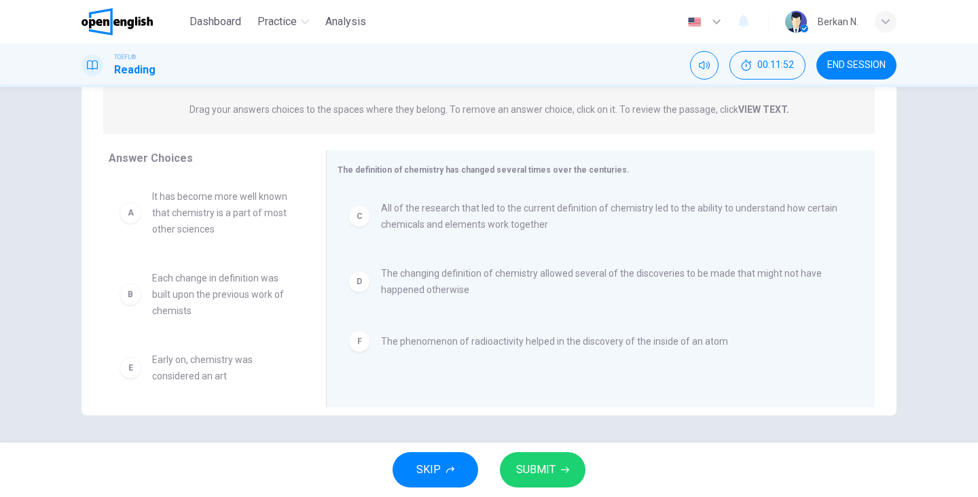
scroll to position [0, 0]
drag, startPoint x: 425, startPoint y: 347, endPoint x: 161, endPoint y: 344, distance: 263.6
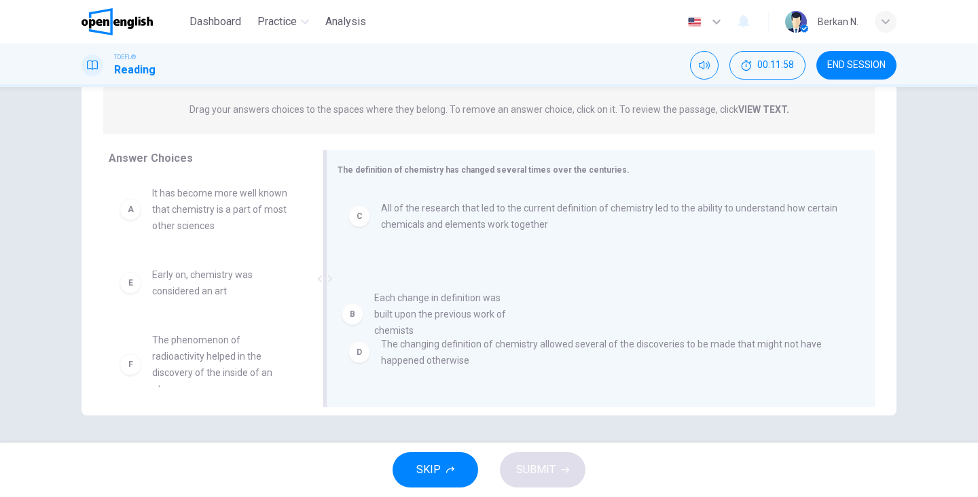
drag, startPoint x: 154, startPoint y: 289, endPoint x: 422, endPoint y: 328, distance: 271.2
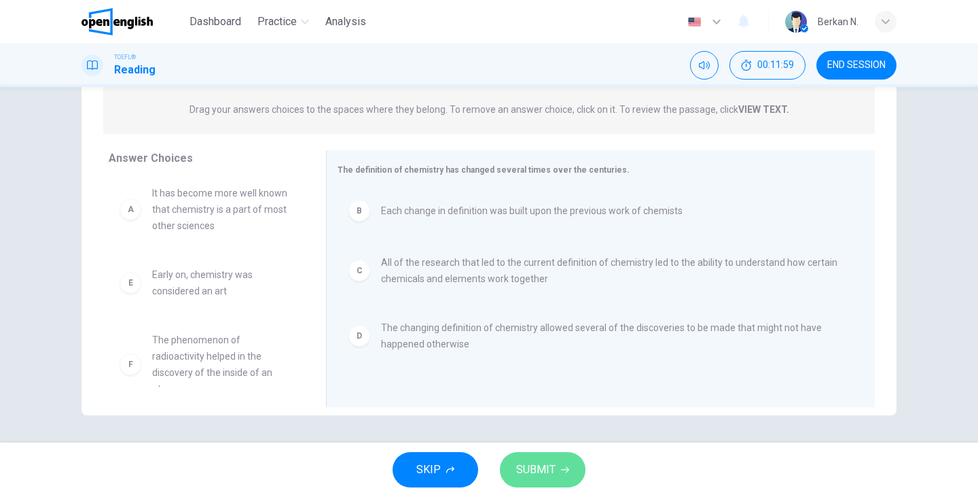
click at [556, 479] on button "SUBMIT" at bounding box center [543, 469] width 86 height 35
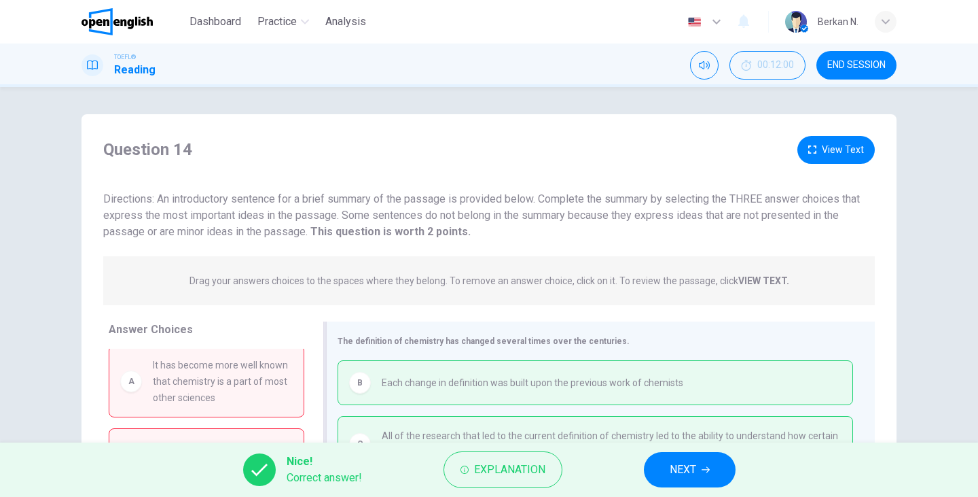
scroll to position [0, 0]
click at [670, 469] on span "NEXT" at bounding box center [683, 469] width 26 height 19
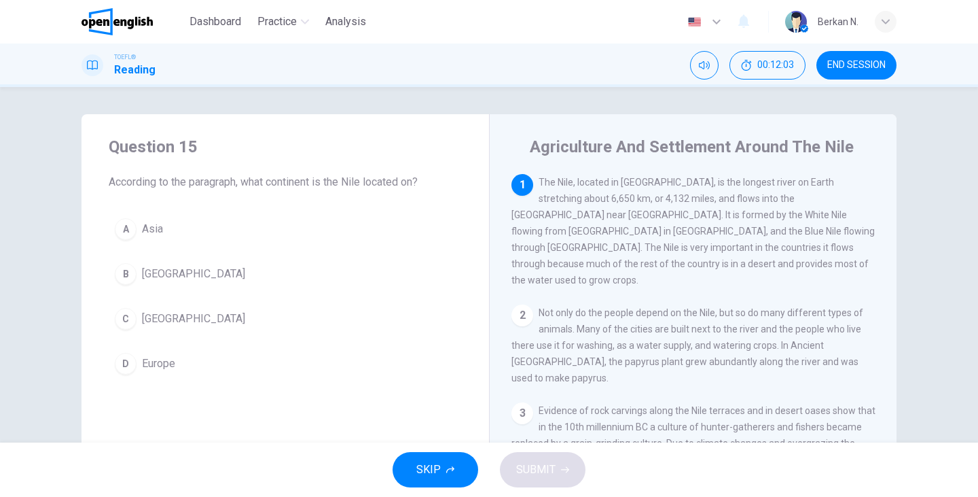
click at [875, 67] on span "END SESSION" at bounding box center [856, 65] width 58 height 11
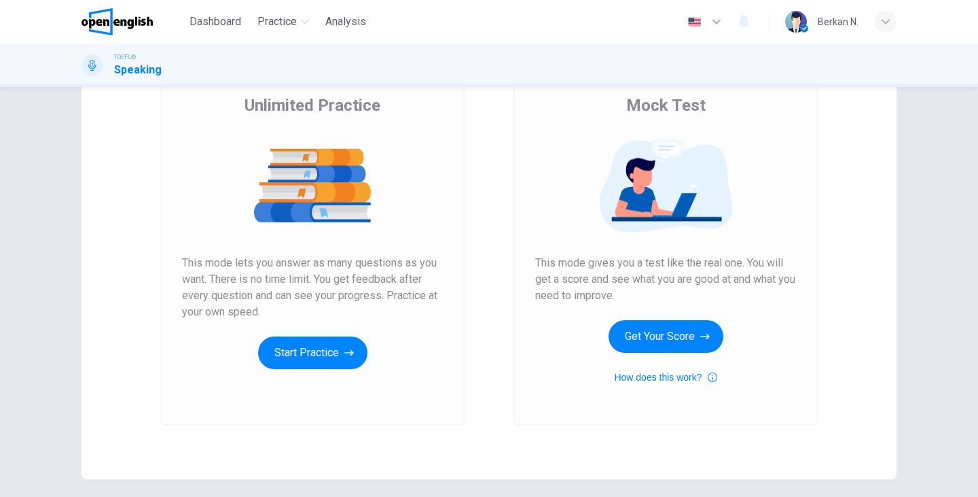
scroll to position [108, 0]
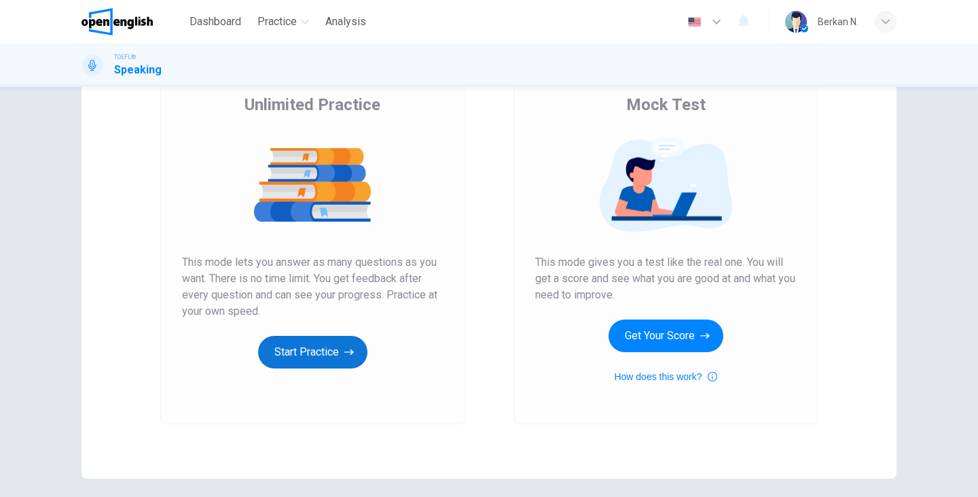
click at [320, 353] on button "Start Practice" at bounding box center [312, 352] width 109 height 33
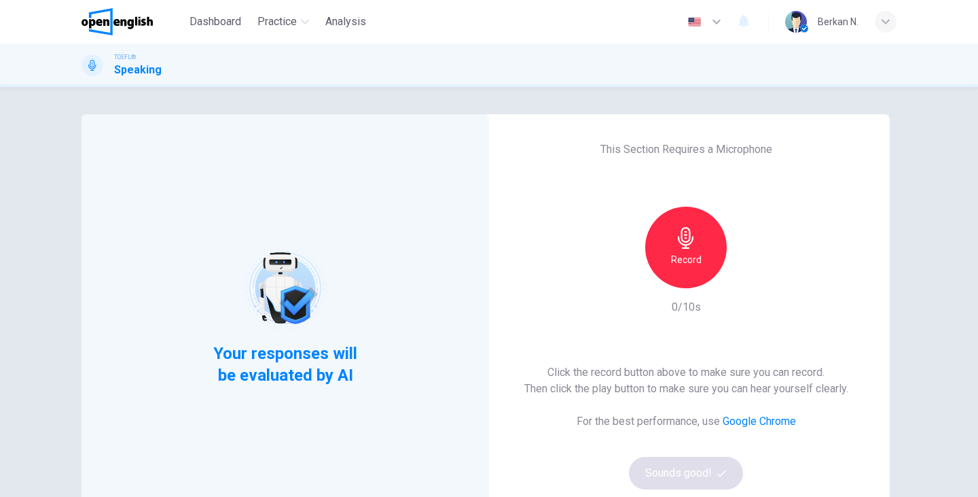
click at [698, 252] on h6 "Record" at bounding box center [686, 259] width 31 height 16
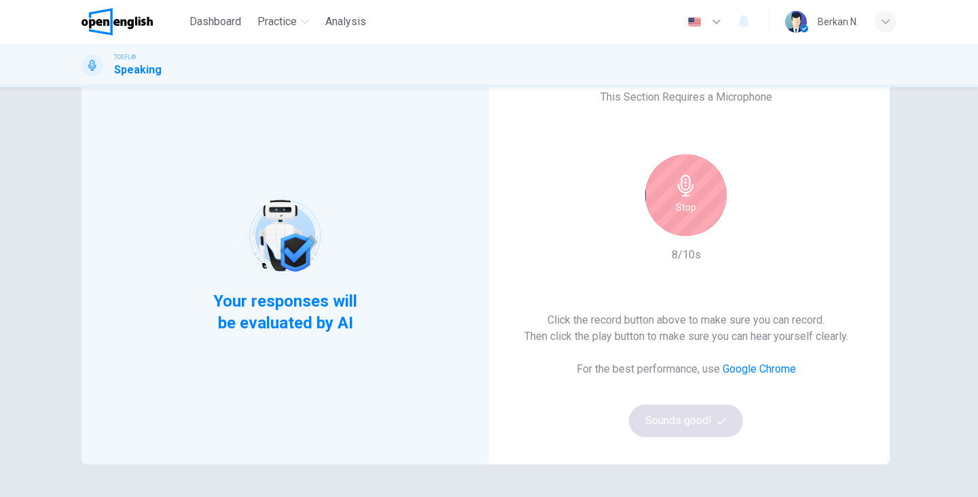
scroll to position [54, 0]
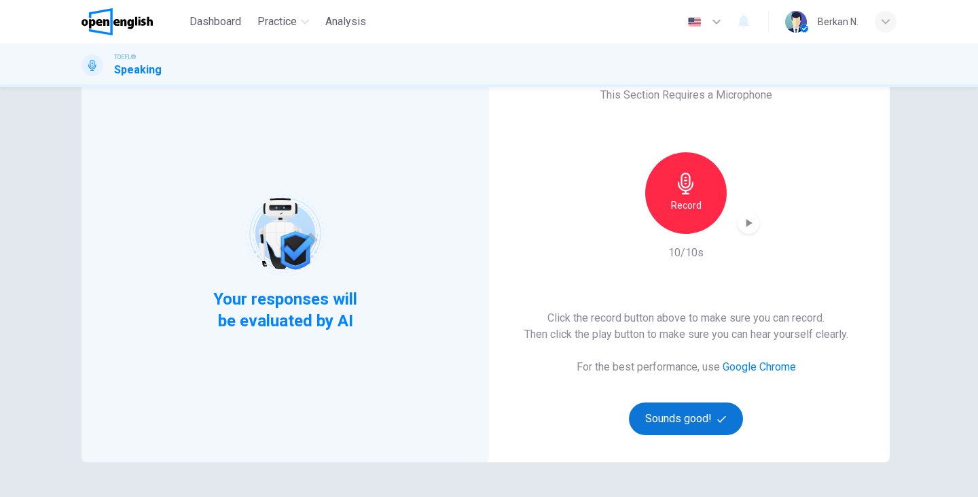
click at [702, 425] on button "Sounds good!" at bounding box center [686, 418] width 114 height 33
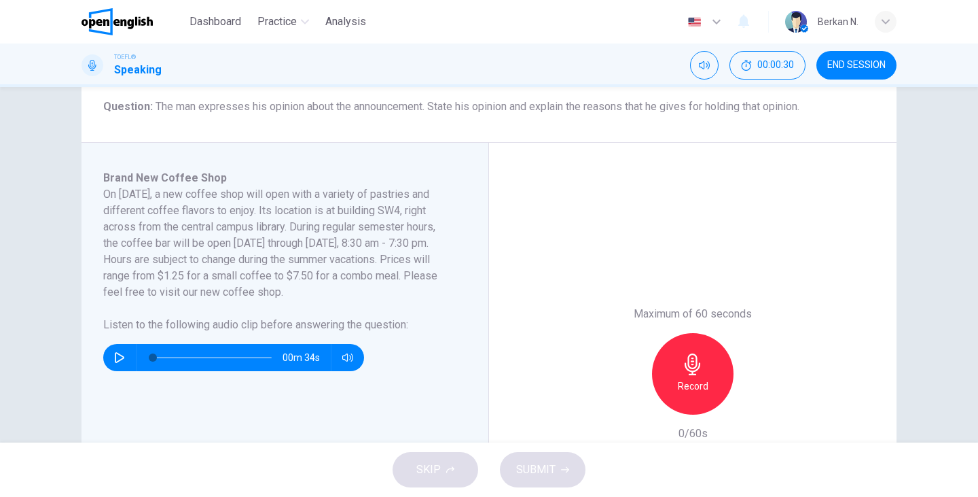
scroll to position [175, 0]
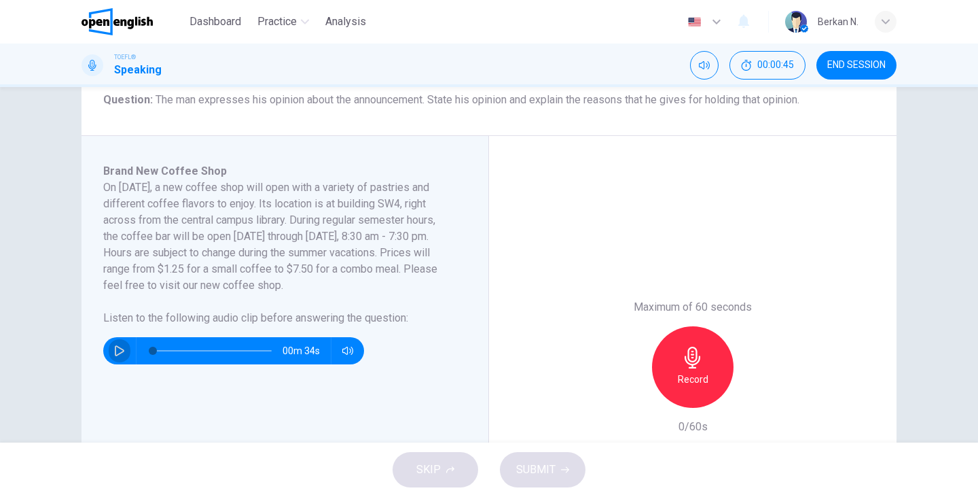
click at [122, 346] on icon "button" at bounding box center [119, 350] width 11 height 11
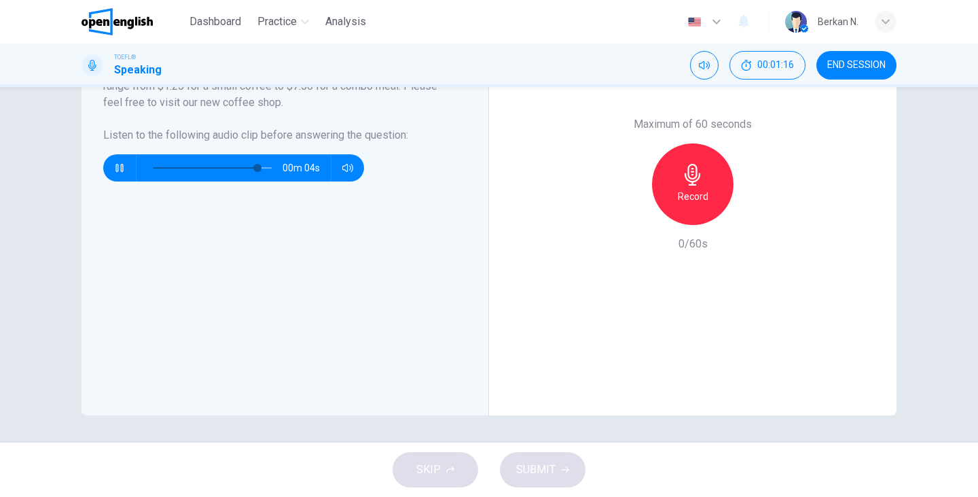
scroll to position [357, 0]
click at [115, 160] on button "button" at bounding box center [120, 167] width 22 height 27
type input "**"
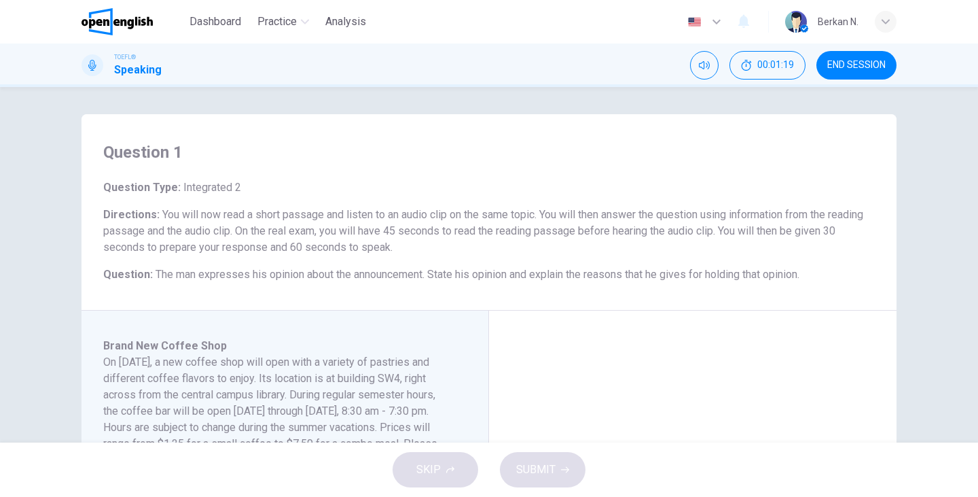
scroll to position [0, 0]
click at [109, 14] on img at bounding box center [117, 21] width 71 height 27
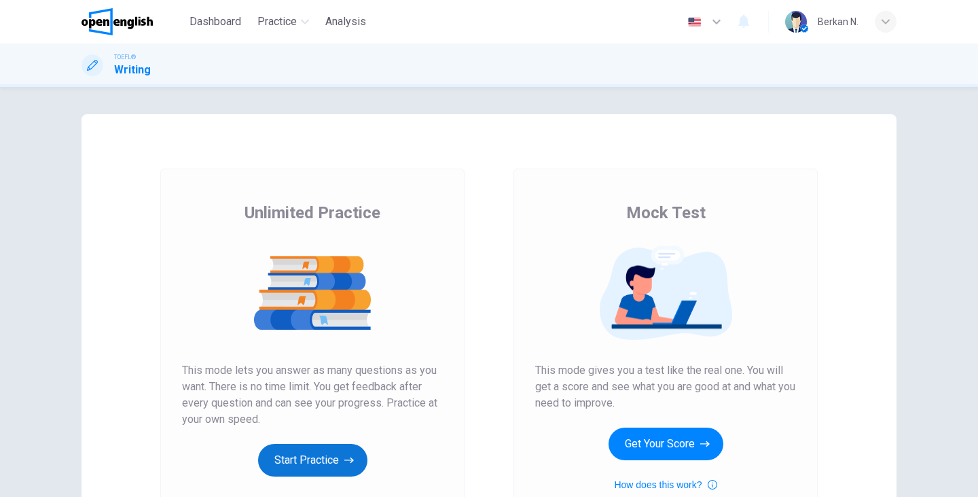
click at [306, 468] on button "Start Practice" at bounding box center [312, 460] width 109 height 33
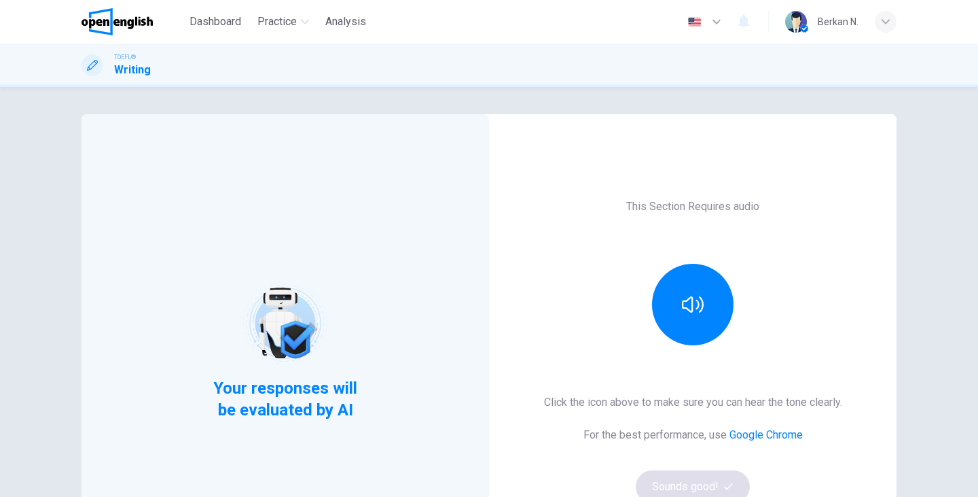
scroll to position [73, 0]
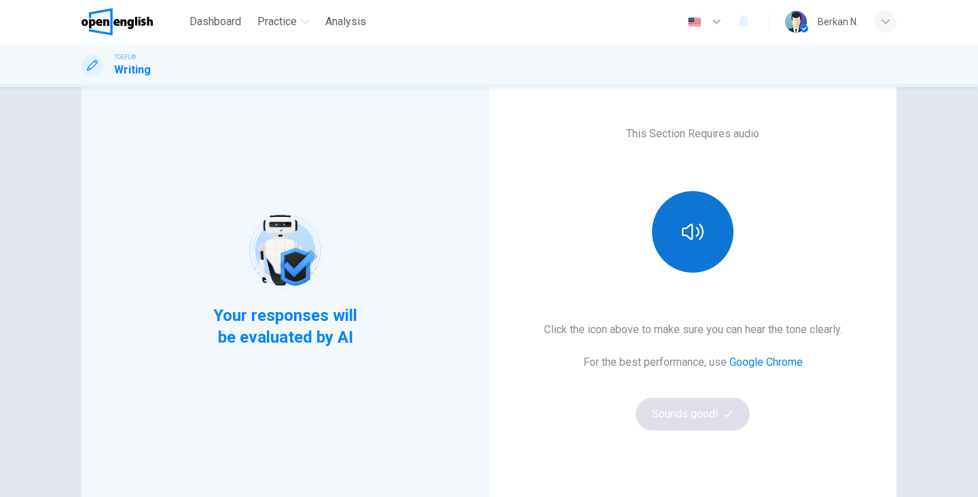
click at [690, 235] on icon "button" at bounding box center [693, 232] width 22 height 22
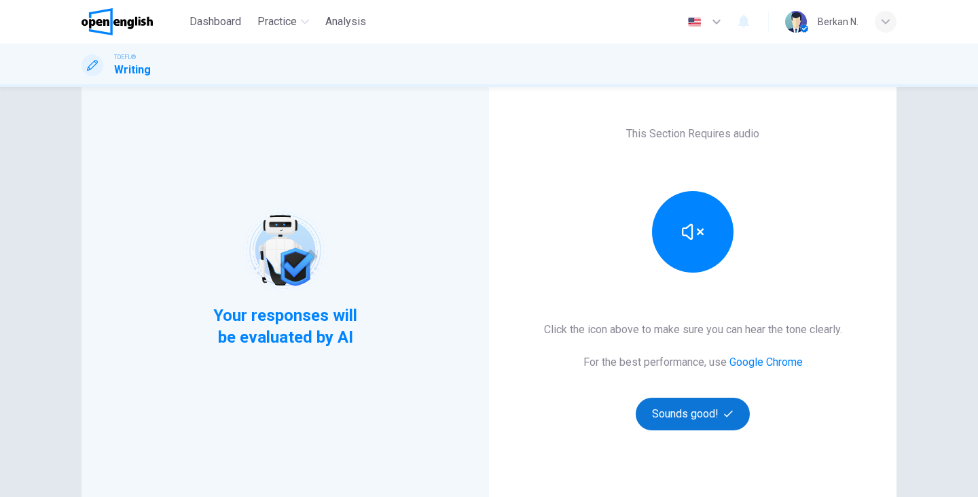
click at [681, 406] on button "Sounds good!" at bounding box center [693, 413] width 114 height 33
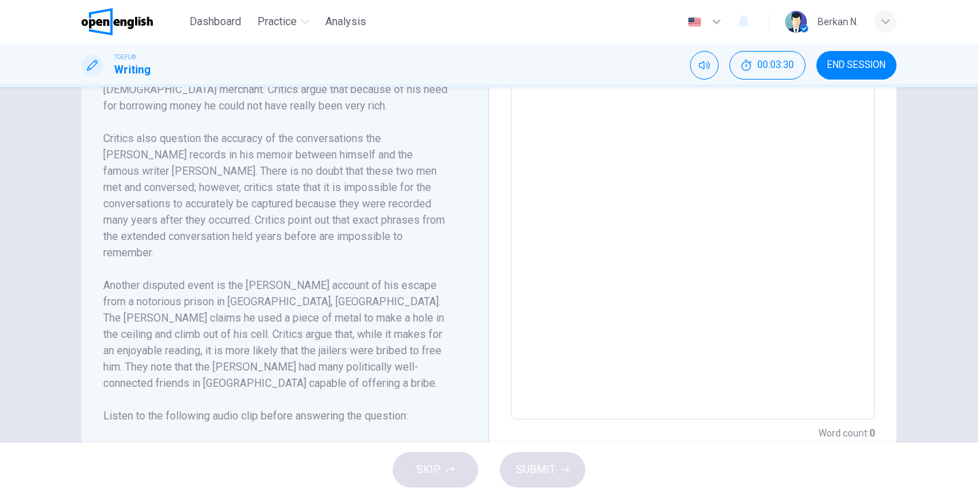
scroll to position [384, 0]
click at [121, 431] on button "button" at bounding box center [120, 444] width 22 height 27
type input "*"
type input "***"
click at [369, 435] on span at bounding box center [373, 437] width 8 height 8
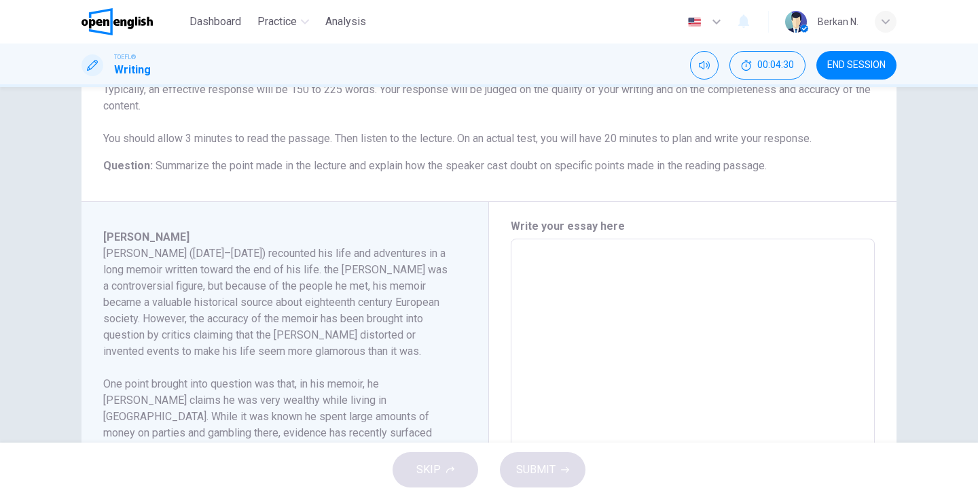
scroll to position [0, 0]
click at [537, 270] on textarea at bounding box center [692, 432] width 345 height 365
type input "**"
type textarea "*"
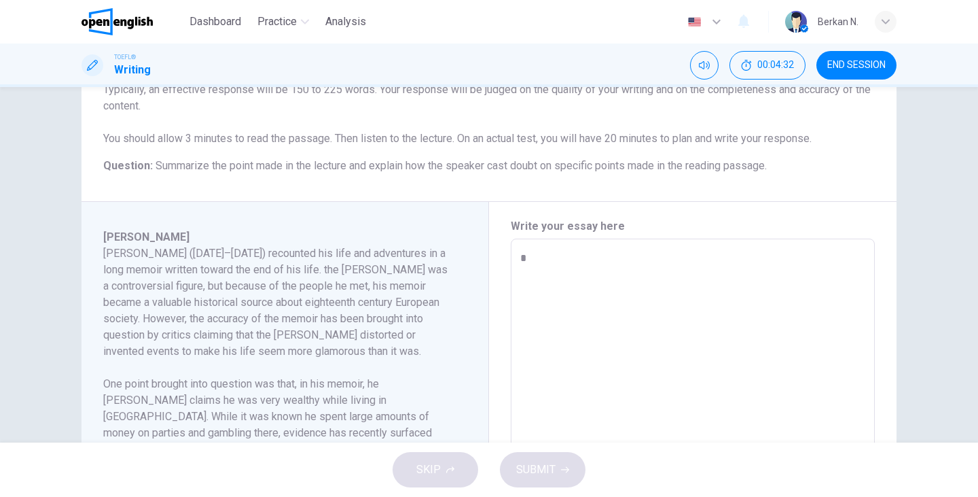
type input "**"
type textarea "**"
type textarea "*"
type input "**"
type textarea "*"
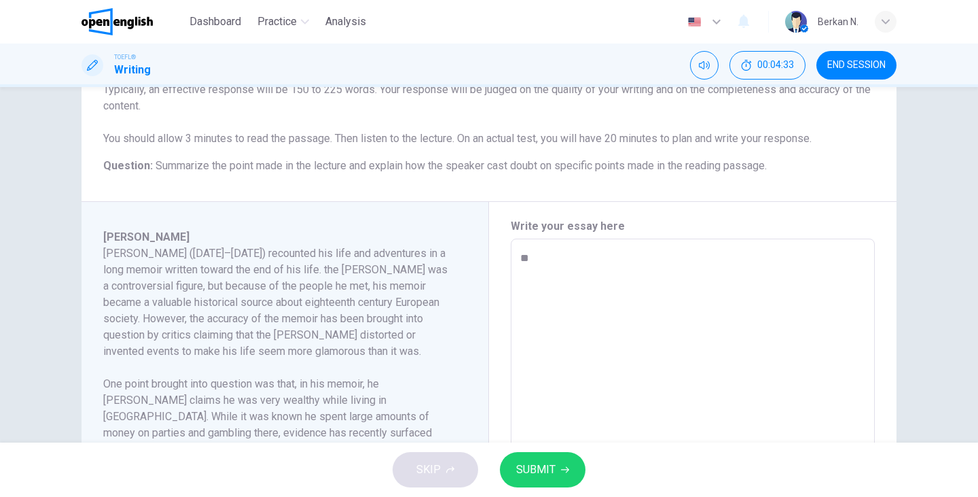
type textarea "*"
type input "**"
type textarea "*"
type input "**"
type textarea "*"
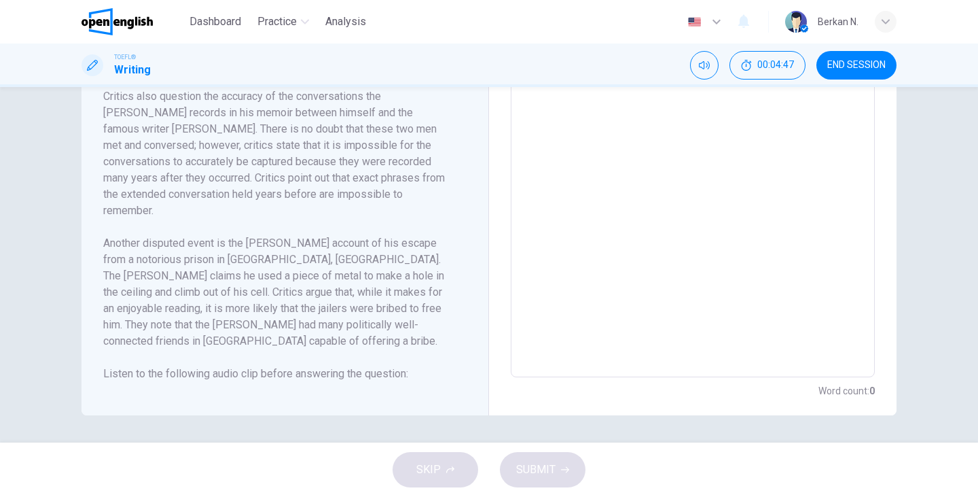
type input "**"
type textarea "*"
click at [115, 401] on icon "button" at bounding box center [119, 406] width 11 height 11
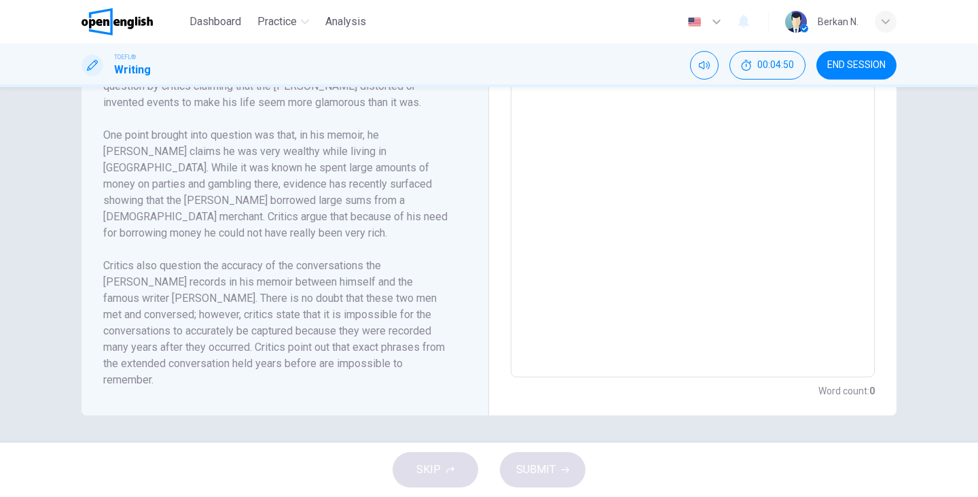
type input "**"
type textarea "*"
